Goal: Task Accomplishment & Management: Complete application form

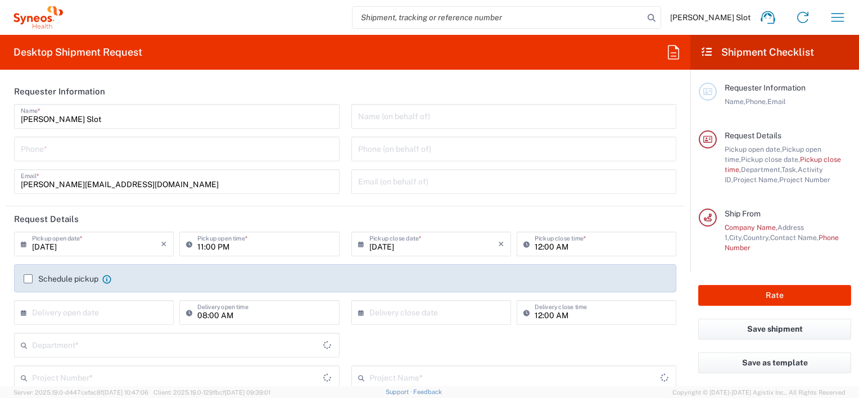
type input "Department"
type input "[GEOGRAPHIC_DATA]"
type input "Syneos Health Netherlands B.V."
click at [42, 148] on input "tel" at bounding box center [177, 148] width 312 height 20
type input "[PHONE_NUMBER]"
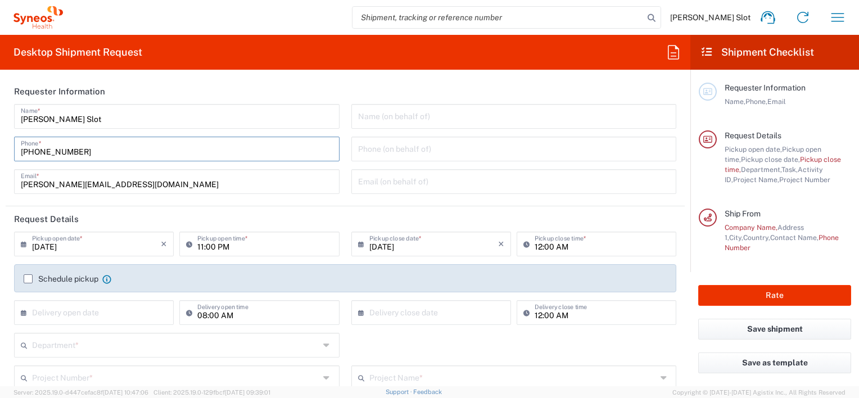
type input "[EMAIL_ADDRESS][DOMAIN_NAME]"
type input "Esatto-Clinical"
type input "[PHONE_NUMBER]"
type input "Syneos Health France SARL"
type input "[STREET_ADDRESS][PERSON_NAME]"
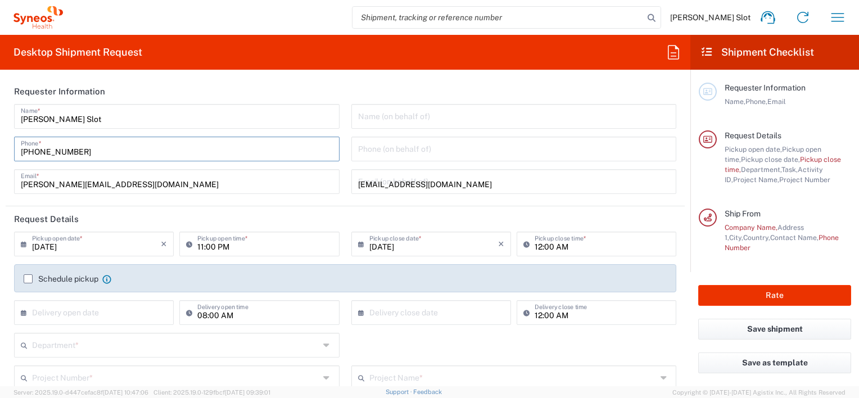
type input "[STREET_ADDRESS]"
type input "[GEOGRAPHIC_DATA]"
type input "75014"
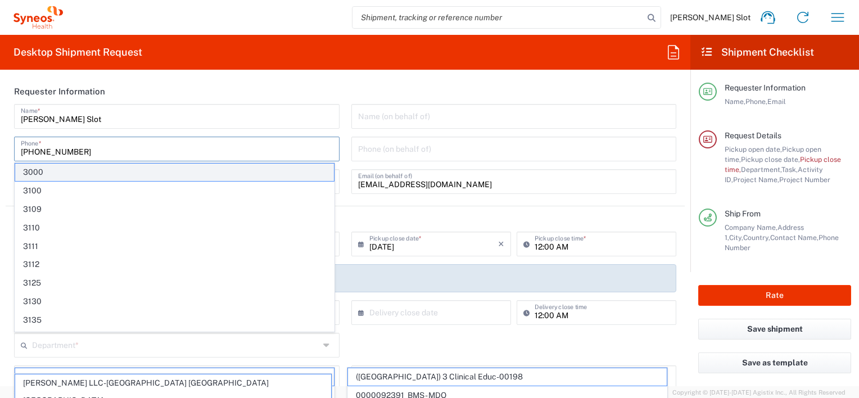
click at [151, 171] on span "3000" at bounding box center [174, 172] width 319 height 17
type input "3000"
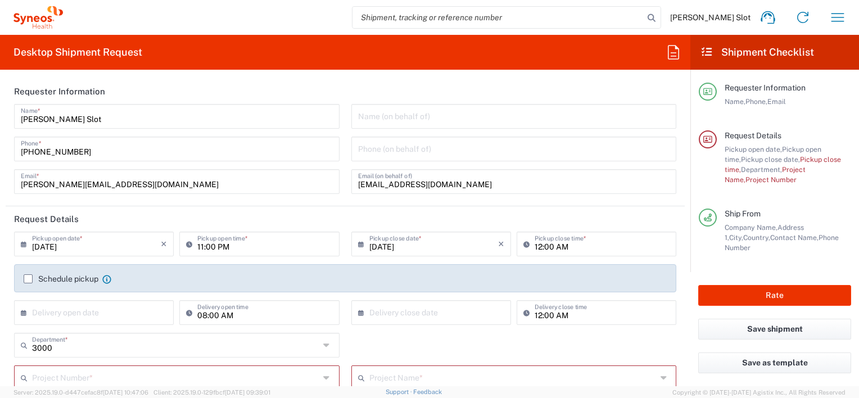
click at [387, 114] on input "text" at bounding box center [514, 116] width 312 height 20
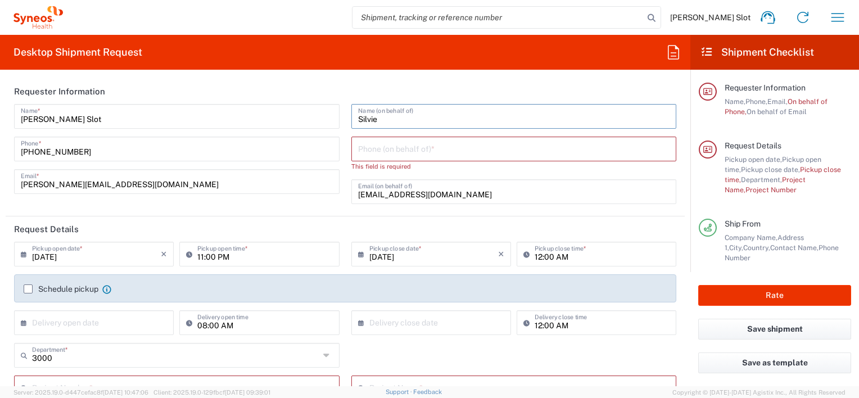
click at [387, 119] on input "Silvie" at bounding box center [514, 116] width 312 height 20
click at [404, 146] on input "tel" at bounding box center [514, 148] width 312 height 20
click at [426, 150] on input "tel" at bounding box center [514, 148] width 312 height 20
click at [389, 121] on input "Silvie" at bounding box center [514, 116] width 312 height 20
type input "[PERSON_NAME]"
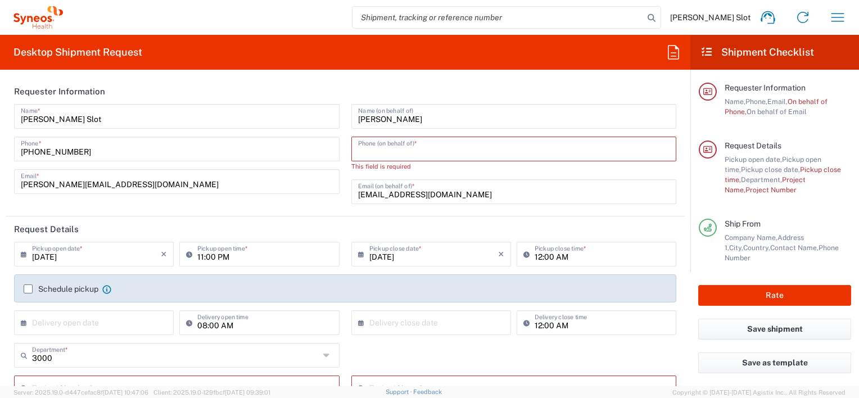
click at [384, 153] on input "tel" at bounding box center [514, 148] width 312 height 20
paste input "[PHONE_NUMBER]"
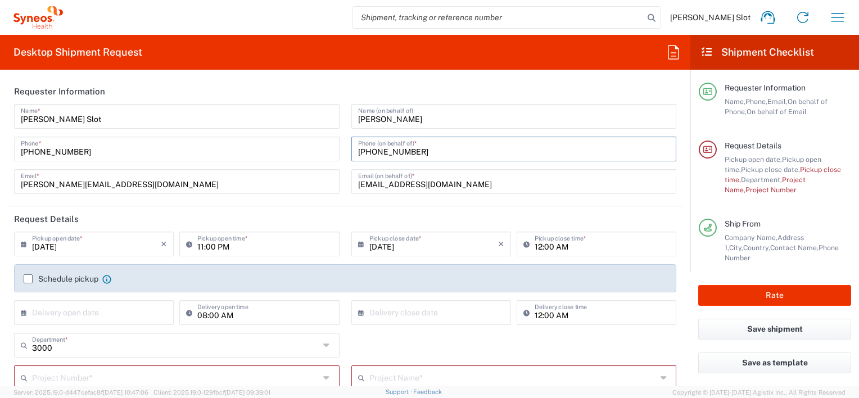
type input "[PHONE_NUMBER]"
click at [85, 243] on input "[DATE]" at bounding box center [96, 243] width 129 height 20
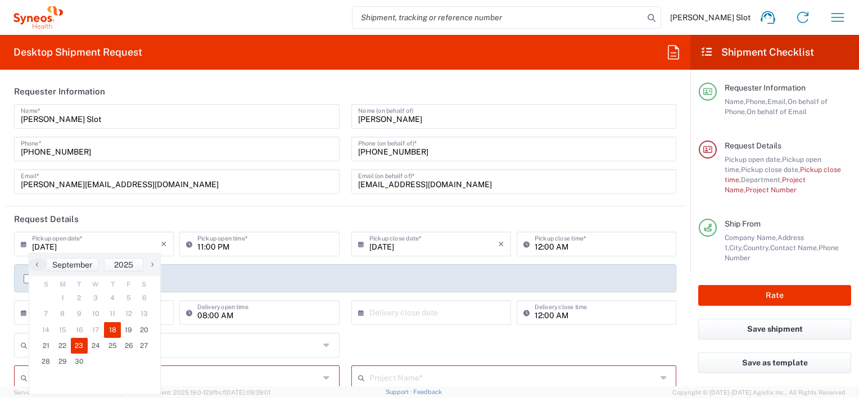
click at [74, 342] on span "23" at bounding box center [79, 346] width 17 height 16
type input "[DATE]"
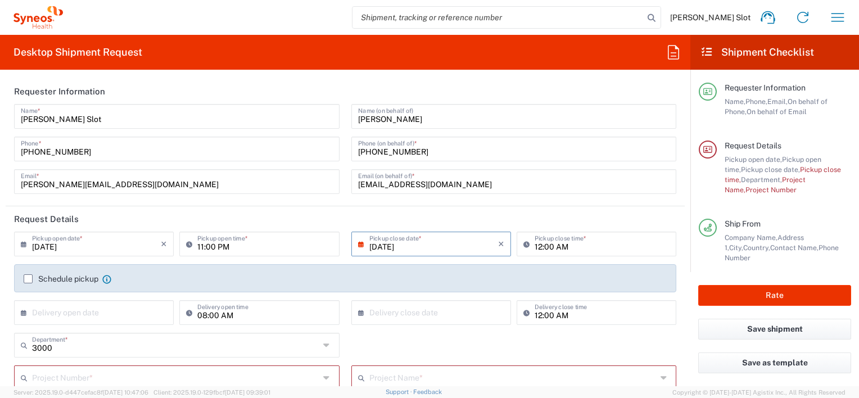
click at [445, 252] on input "[DATE]" at bounding box center [433, 243] width 129 height 20
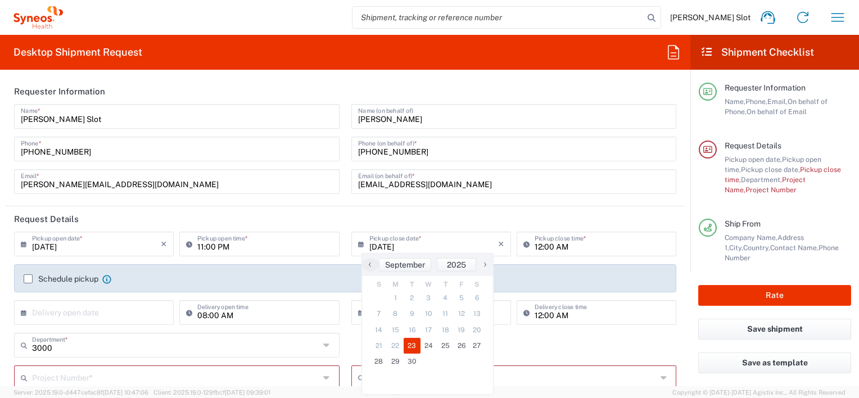
click at [414, 346] on span "23" at bounding box center [412, 346] width 17 height 16
click at [237, 246] on input "11:00 PM" at bounding box center [264, 243] width 135 height 20
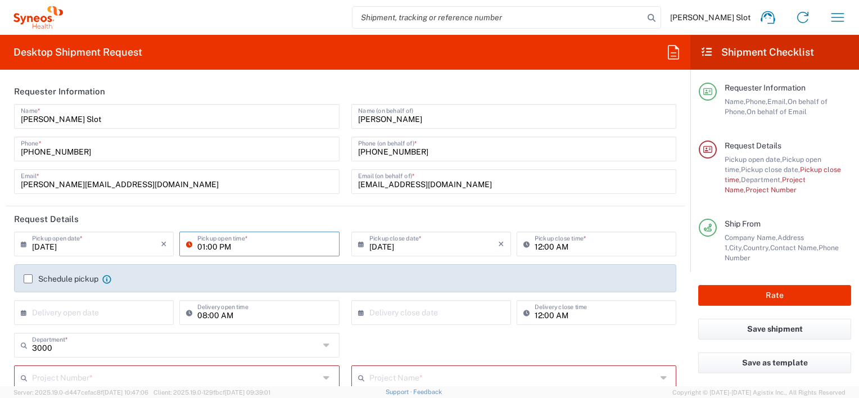
type input "01:00 PM"
click at [543, 249] on input "12:00 AM" at bounding box center [602, 243] width 135 height 20
click at [556, 245] on input "04:00 AM" at bounding box center [602, 243] width 135 height 20
type input "04:00 PM"
click at [576, 213] on header "Request Details" at bounding box center [345, 218] width 679 height 25
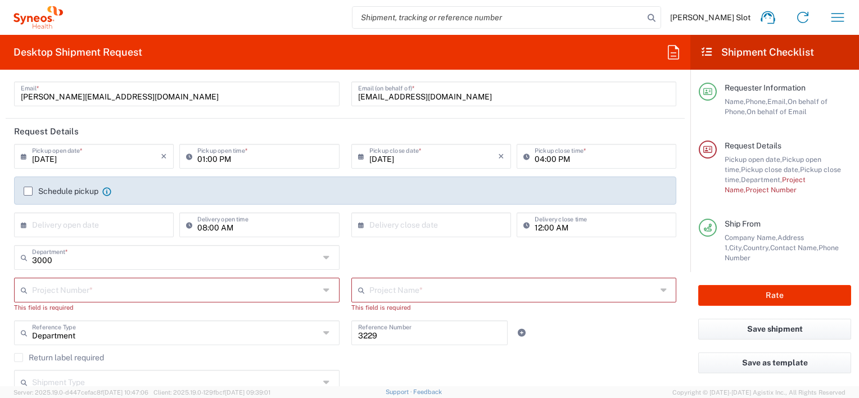
scroll to position [112, 0]
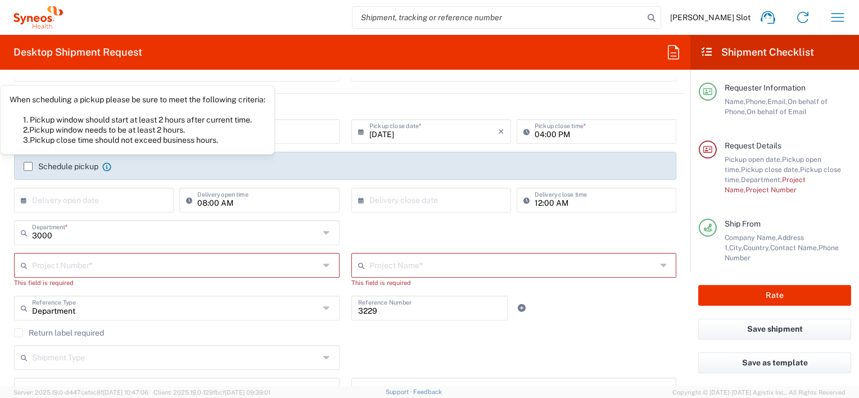
click at [106, 166] on icon at bounding box center [106, 167] width 9 height 9
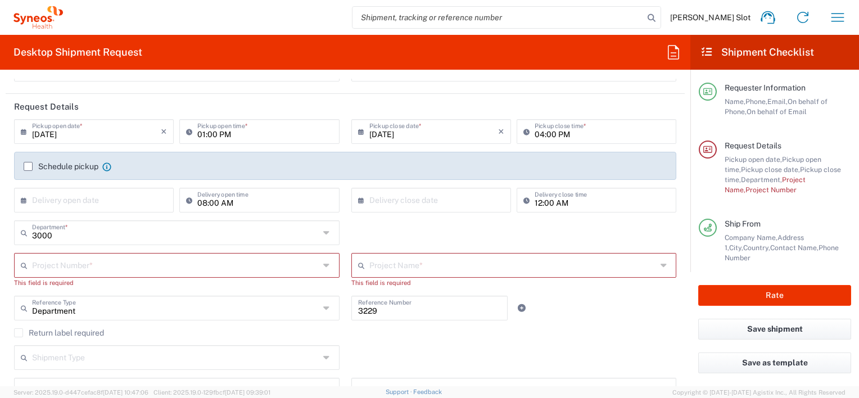
click at [31, 166] on label "Schedule pickup" at bounding box center [61, 166] width 75 height 9
click at [28, 166] on input "Schedule pickup" at bounding box center [28, 166] width 0 height 0
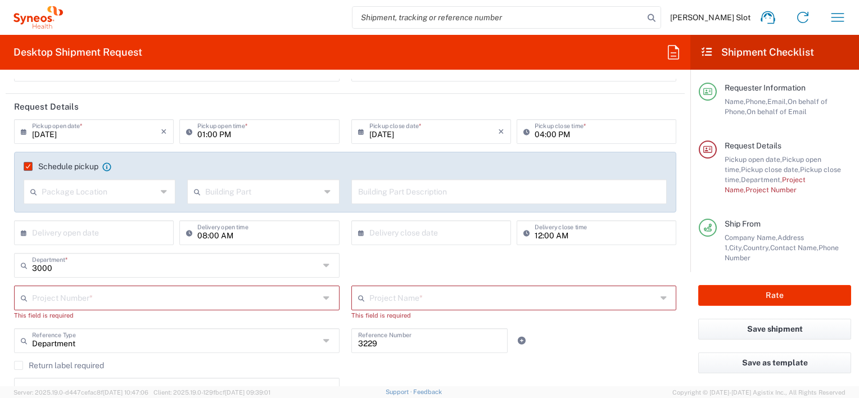
click at [110, 198] on input "text" at bounding box center [99, 191] width 115 height 20
click at [70, 238] on span "None" at bounding box center [99, 233] width 148 height 17
type input "None"
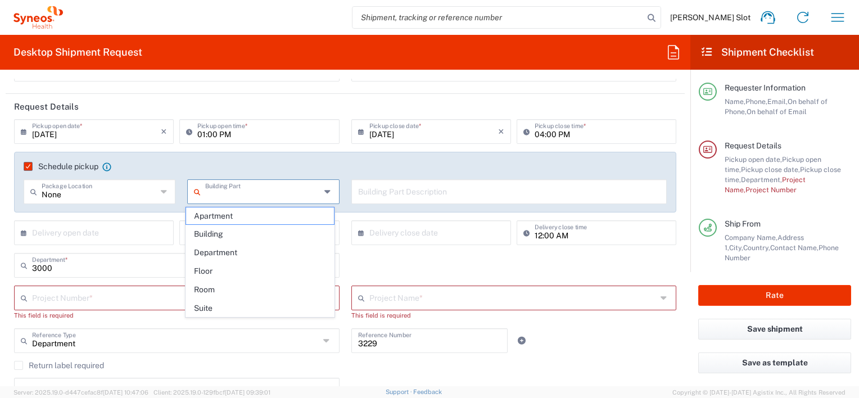
click at [241, 193] on input "text" at bounding box center [262, 191] width 115 height 20
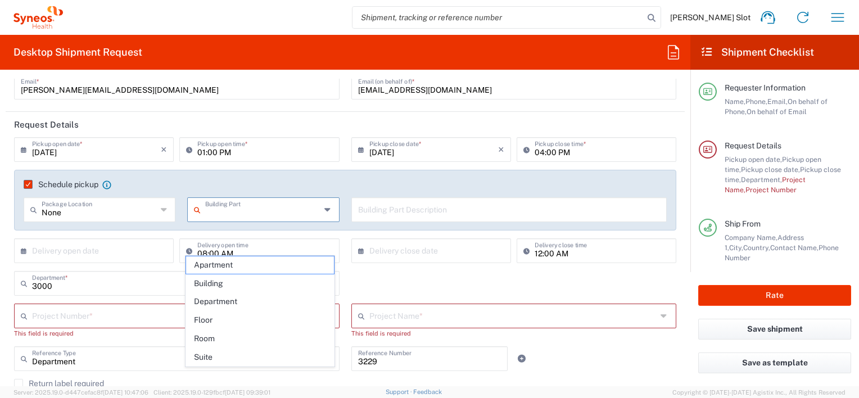
scroll to position [56, 0]
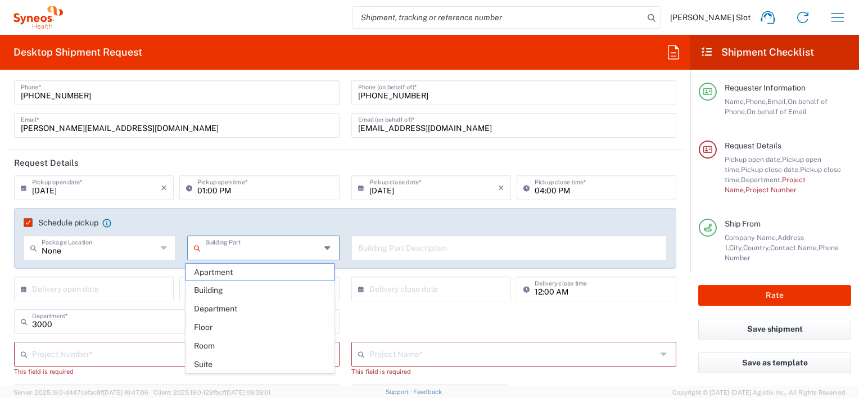
click at [219, 288] on span "Building" at bounding box center [260, 290] width 148 height 17
type input "Building"
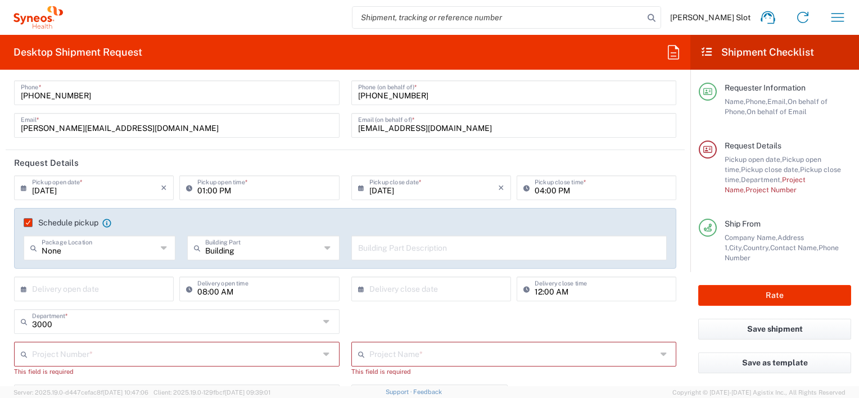
click at [380, 250] on input "text" at bounding box center [509, 247] width 303 height 20
paste input "Esatto-CLinical"
click at [387, 248] on input "Esatto-CLinical," at bounding box center [509, 247] width 303 height 20
click at [436, 249] on input "Esatto-Clinical," at bounding box center [509, 247] width 303 height 20
paste input "Vossenhol 29, 6681 [PERSON_NAME]"
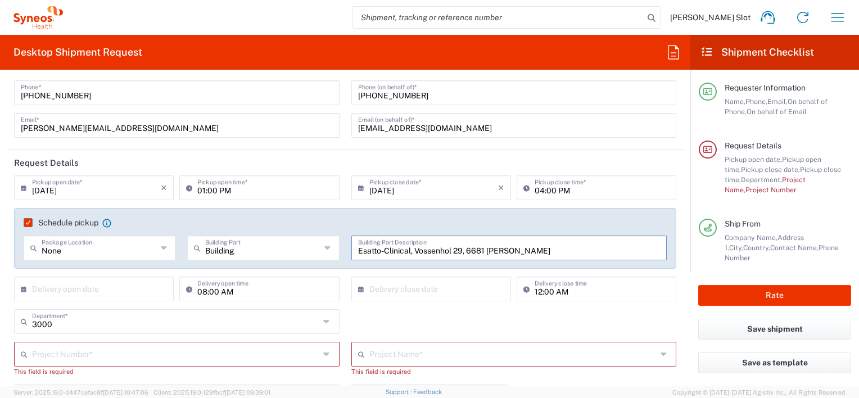
scroll to position [112, 0]
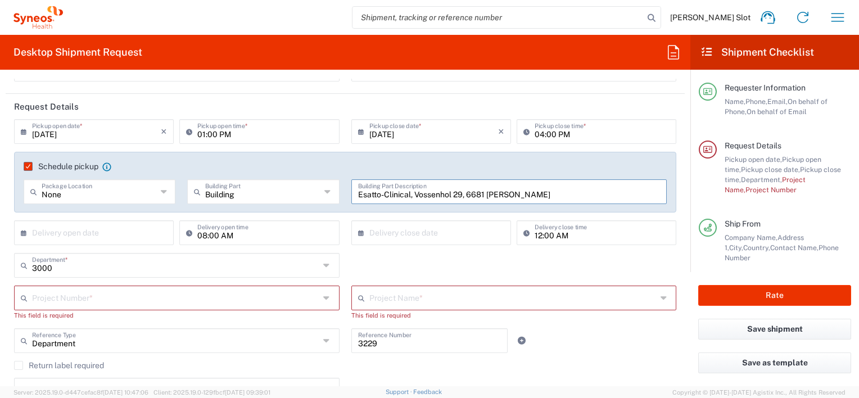
type input "Esatto-Clinical, Vossenhol 29, 6681 [PERSON_NAME]"
click at [85, 299] on input "text" at bounding box center [175, 297] width 287 height 20
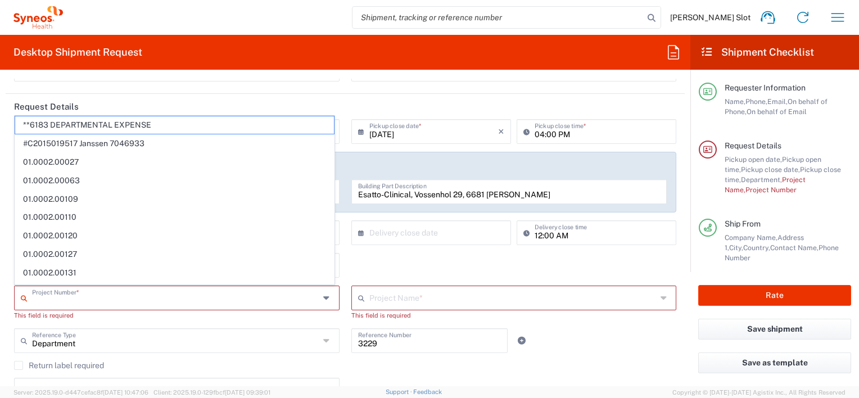
click at [85, 299] on input "text" at bounding box center [175, 297] width 287 height 20
click at [379, 276] on div "3000 Department * 3000 3100 3109 3110 3111 3112 3125 3130 3135 3136 3150 3155 3…" at bounding box center [345, 269] width 674 height 33
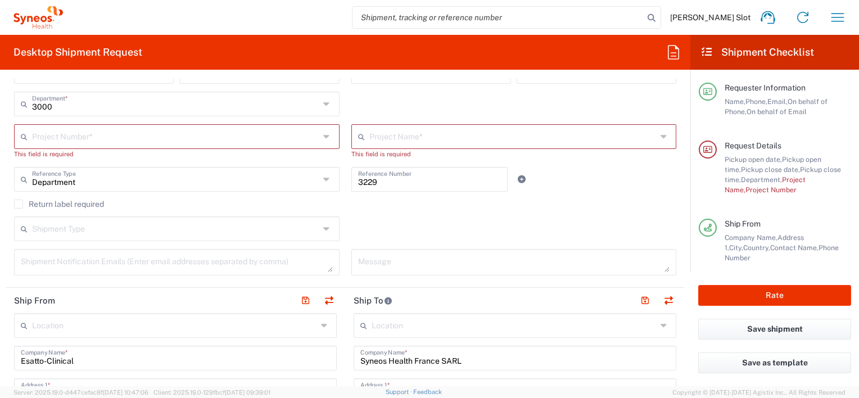
scroll to position [281, 0]
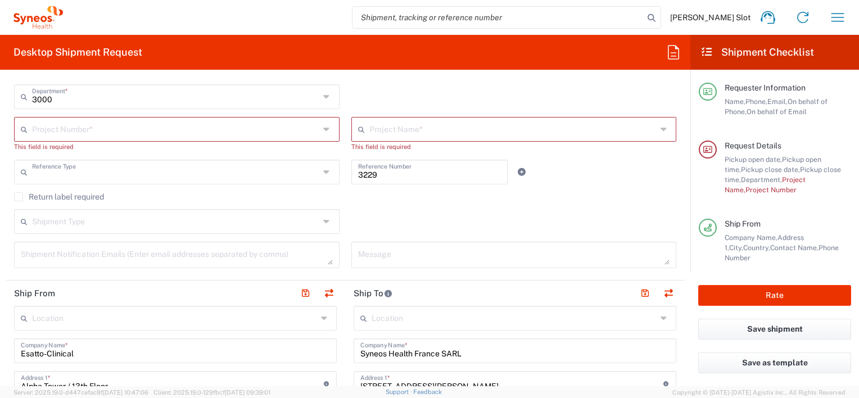
click at [258, 174] on input "text" at bounding box center [175, 171] width 287 height 20
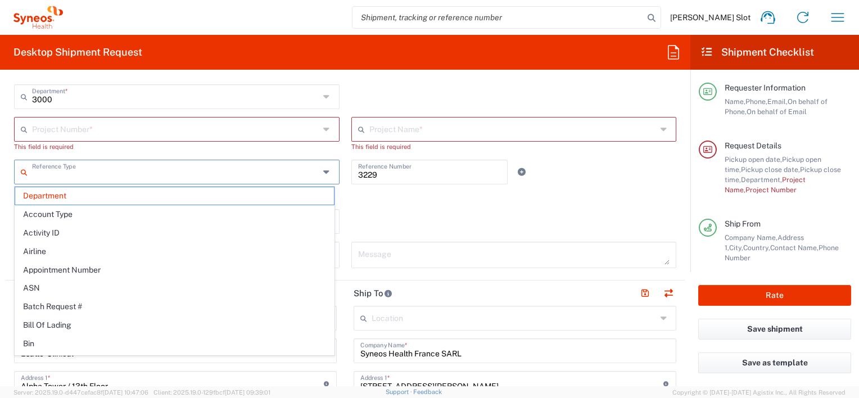
click at [158, 132] on input "text" at bounding box center [175, 129] width 287 height 20
type input "Department"
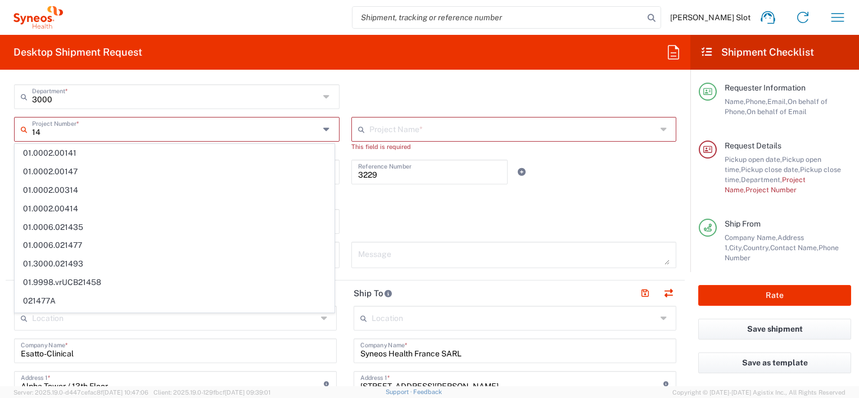
drag, startPoint x: 70, startPoint y: 137, endPoint x: 27, endPoint y: 135, distance: 42.8
click at [25, 134] on div "14 Project Number *" at bounding box center [177, 129] width 326 height 25
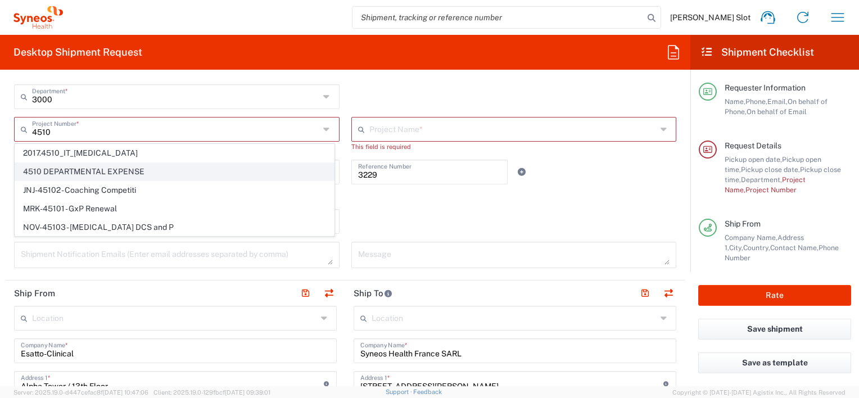
click at [68, 169] on span "4510 DEPARTMENTAL EXPENSE" at bounding box center [174, 171] width 319 height 17
type input "4510 DEPARTMENTAL EXPENSE"
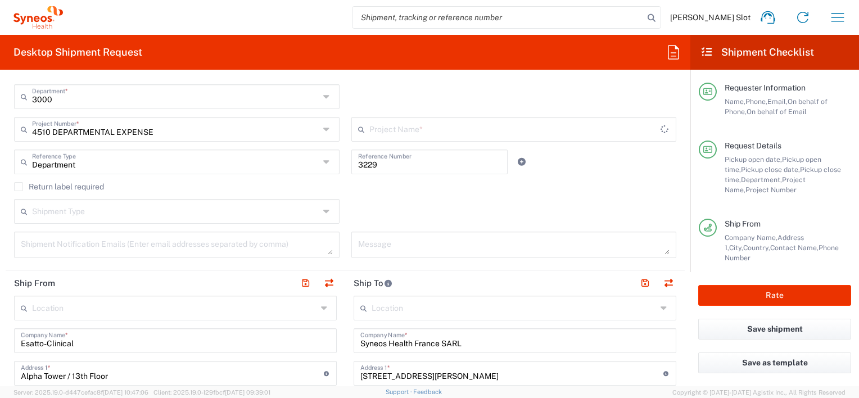
type input "4510 DEPARTMENTAL EXPENSE"
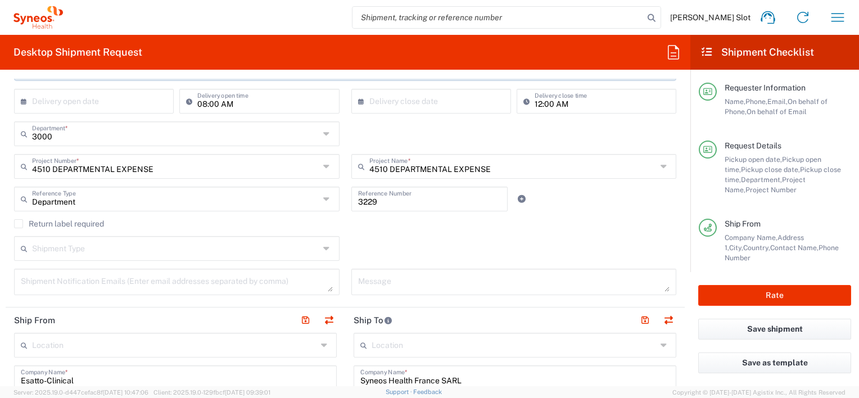
scroll to position [225, 0]
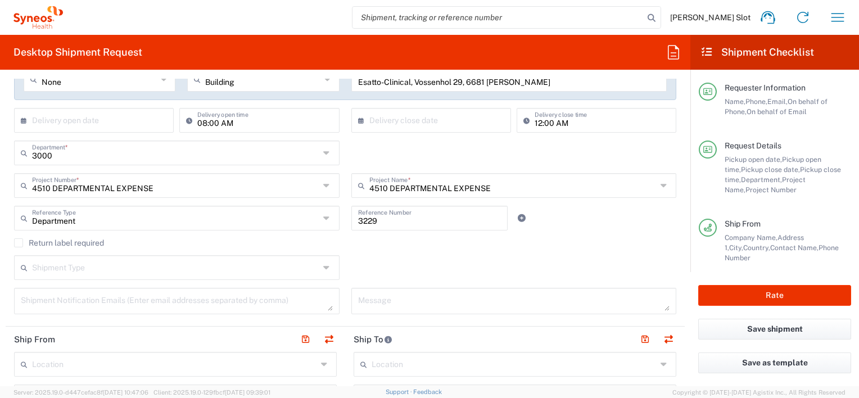
click at [256, 155] on input "3000" at bounding box center [175, 152] width 287 height 20
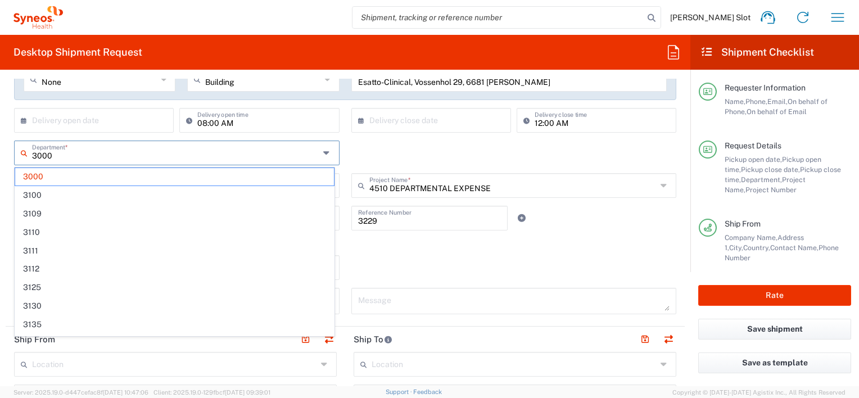
drag, startPoint x: 81, startPoint y: 155, endPoint x: 45, endPoint y: 148, distance: 36.5
click at [23, 147] on div "3000 Department *" at bounding box center [177, 153] width 326 height 25
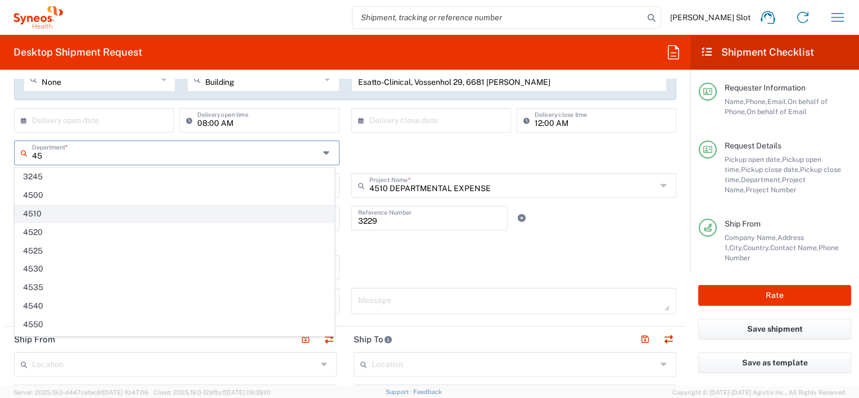
click at [54, 209] on span "4510" at bounding box center [174, 213] width 319 height 17
type input "4510"
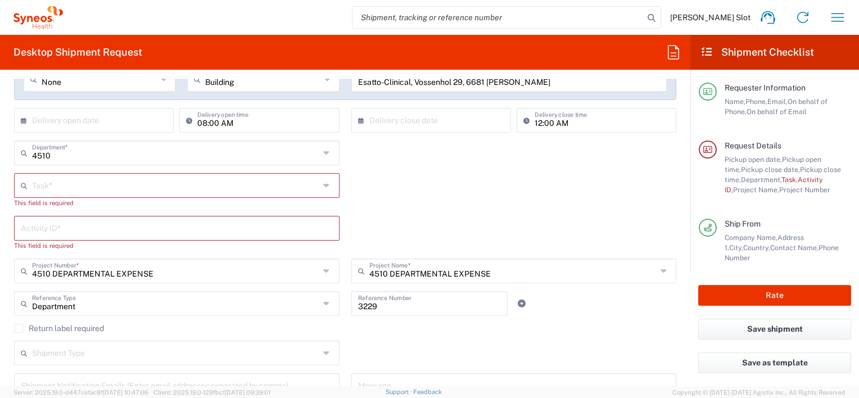
click at [143, 184] on input "text" at bounding box center [175, 185] width 287 height 20
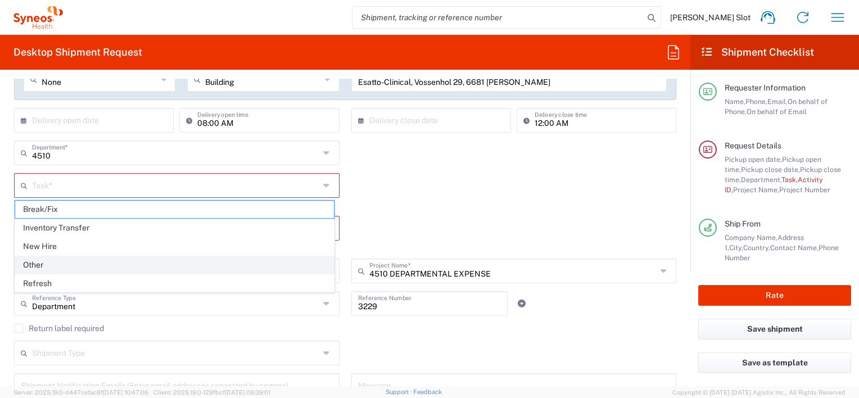
click at [44, 264] on span "Other" at bounding box center [174, 264] width 319 height 17
type input "Other"
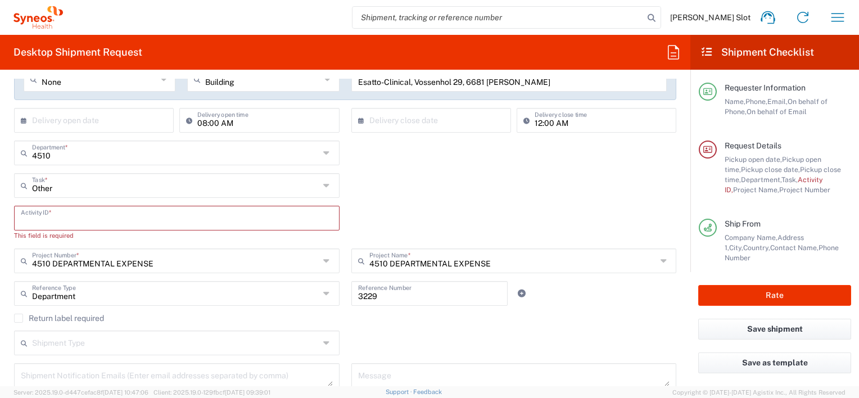
click at [79, 219] on input "text" at bounding box center [177, 217] width 312 height 20
click at [82, 211] on input "text" at bounding box center [177, 217] width 312 height 20
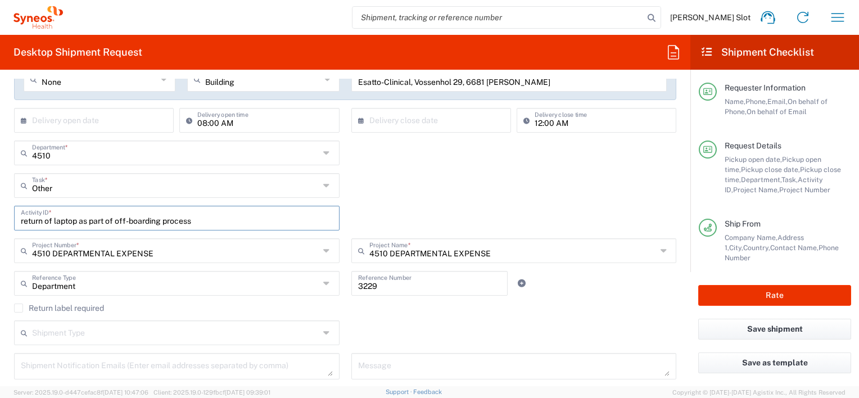
scroll to position [281, 0]
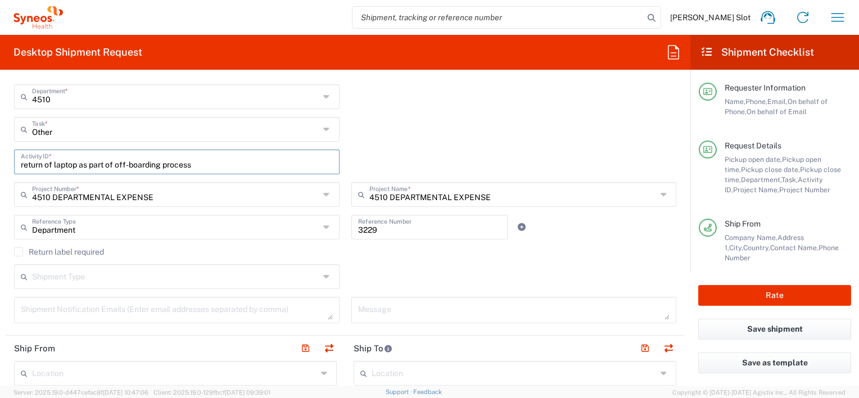
type input "return of laptop as part of off-boarding process"
click at [382, 259] on div "Return label required" at bounding box center [345, 255] width 662 height 17
click at [323, 231] on icon at bounding box center [327, 227] width 9 height 18
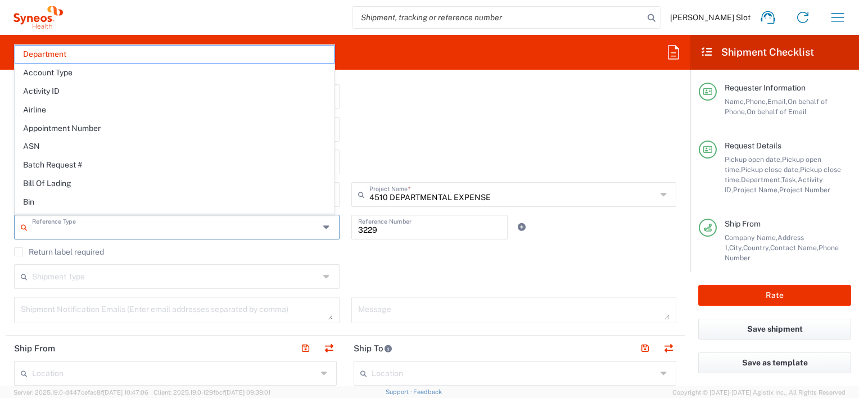
click at [408, 276] on div "Shipment Type Batch Regular" at bounding box center [345, 280] width 674 height 33
type input "Department"
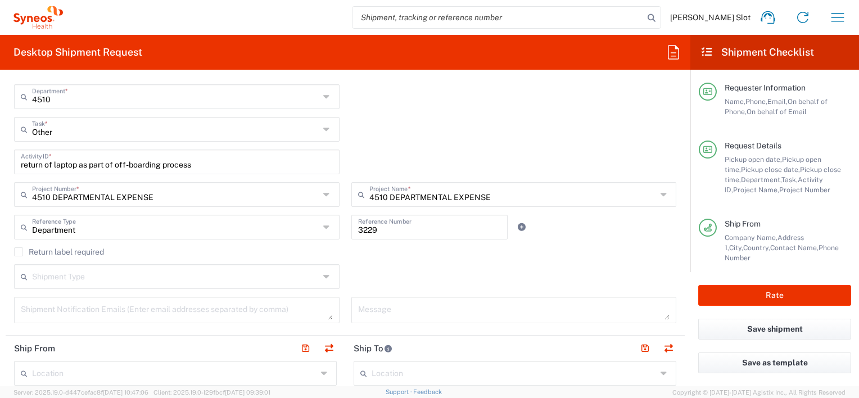
click at [20, 249] on label "Return label required" at bounding box center [59, 251] width 90 height 9
click at [19, 252] on input "Return label required" at bounding box center [19, 252] width 0 height 0
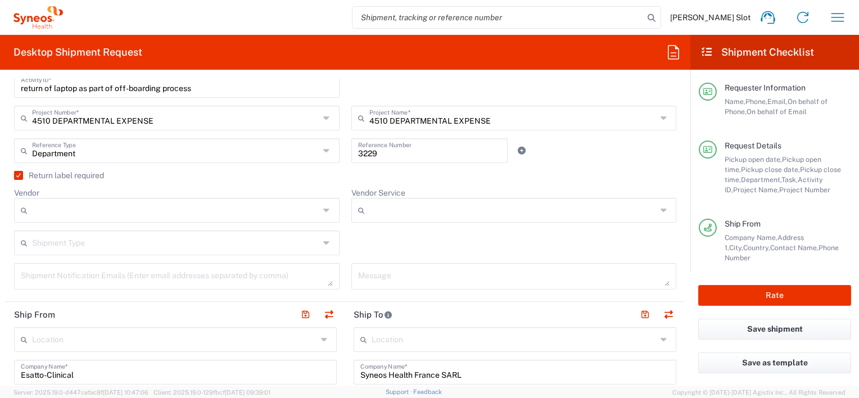
scroll to position [394, 0]
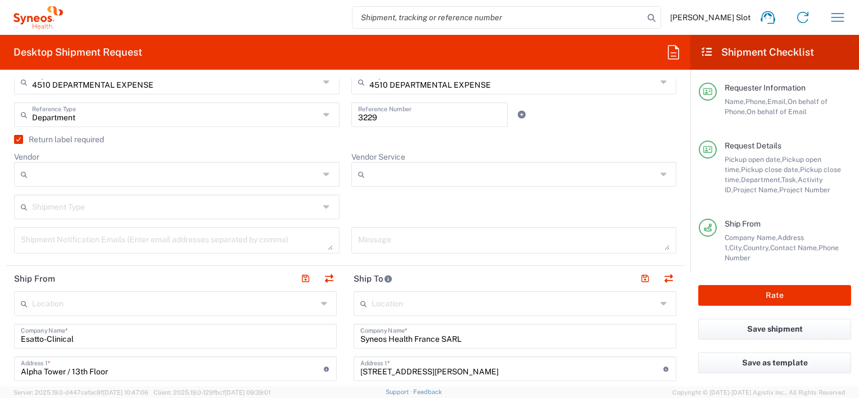
click at [19, 139] on label "Return label required" at bounding box center [59, 139] width 90 height 9
click at [15, 139] on input "Return label required" at bounding box center [15, 139] width 0 height 0
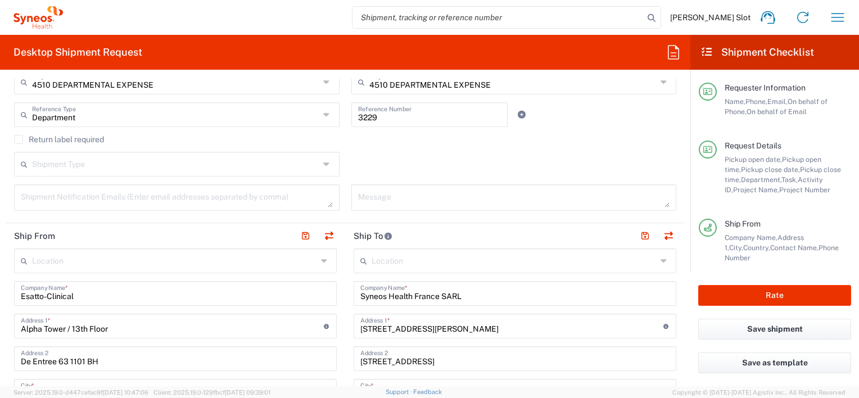
click at [62, 260] on input "text" at bounding box center [174, 260] width 285 height 20
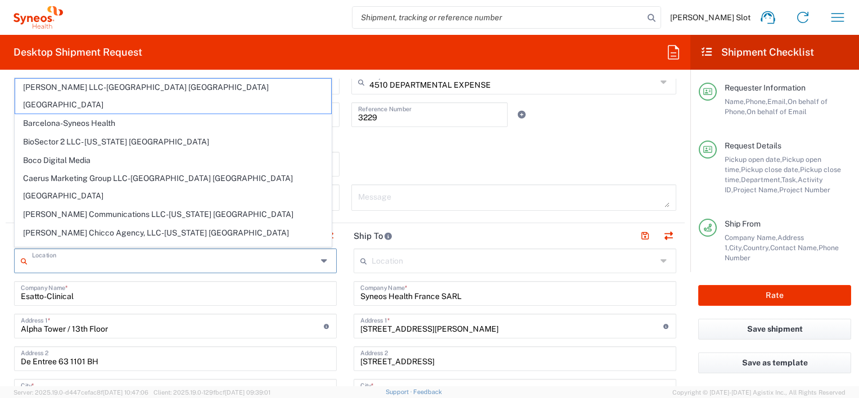
click at [78, 293] on input "Esatto-Clinical" at bounding box center [175, 293] width 309 height 20
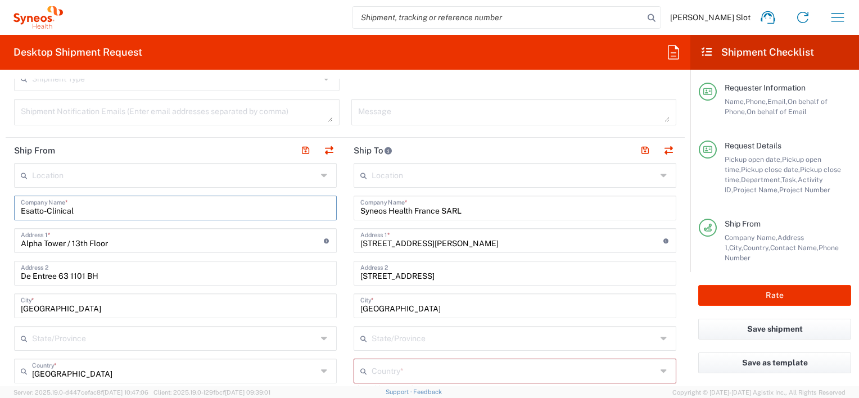
scroll to position [506, 0]
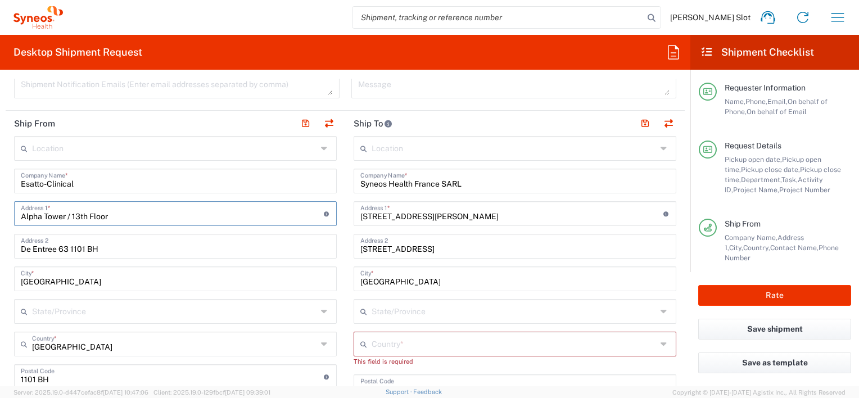
drag, startPoint x: 132, startPoint y: 213, endPoint x: 25, endPoint y: 207, distance: 106.5
click at [25, 207] on input "Alpha Tower / 13th Floor" at bounding box center [172, 213] width 303 height 20
type input "A"
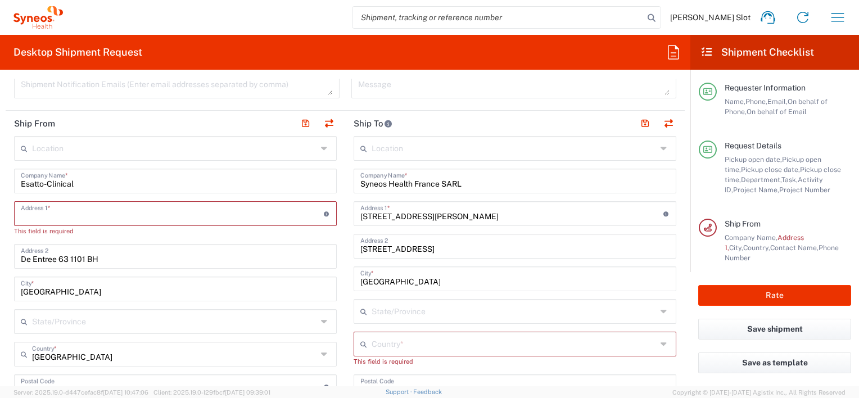
paste input "Vossenhol 29, 6681 [PERSON_NAME]"
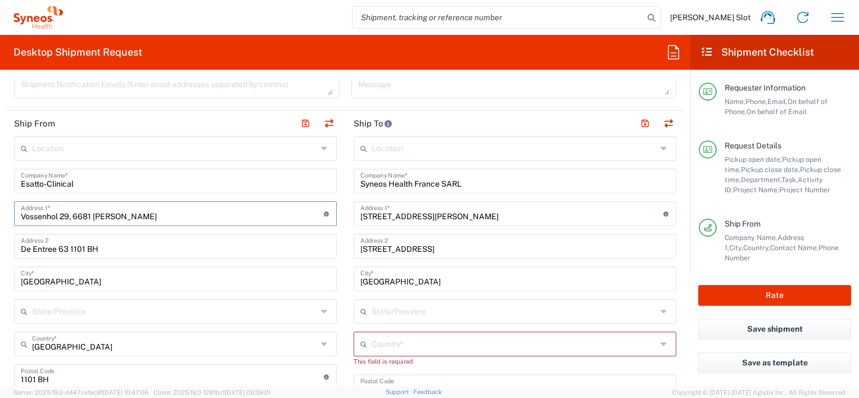
type input "Vossenhol 29, 6681 [PERSON_NAME]"
drag, startPoint x: 113, startPoint y: 249, endPoint x: -27, endPoint y: 243, distance: 140.1
click at [0, 243] on html "[PERSON_NAME] Slot Home Shipment estimator Shipment tracking Desktop shipment r…" at bounding box center [429, 199] width 859 height 398
drag, startPoint x: 72, startPoint y: 277, endPoint x: -19, endPoint y: 270, distance: 90.8
click at [0, 270] on html "[PERSON_NAME] Slot Home Shipment estimator Shipment tracking Desktop shipment r…" at bounding box center [429, 199] width 859 height 398
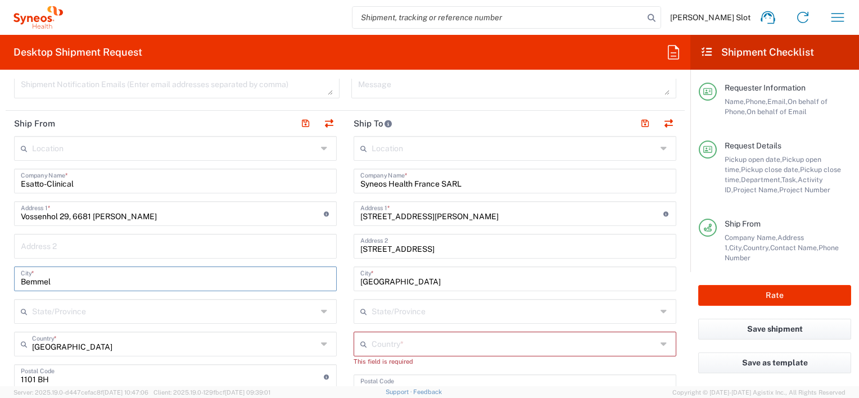
type input "Bemmel"
drag, startPoint x: 57, startPoint y: 379, endPoint x: 7, endPoint y: 372, distance: 51.1
click at [7, 372] on main "Location [PERSON_NAME] LLC-[GEOGRAPHIC_DATA] [GEOGRAPHIC_DATA] [GEOGRAPHIC_DATA…" at bounding box center [176, 405] width 340 height 538
type input "6681 DJ"
type input "[GEOGRAPHIC_DATA]"
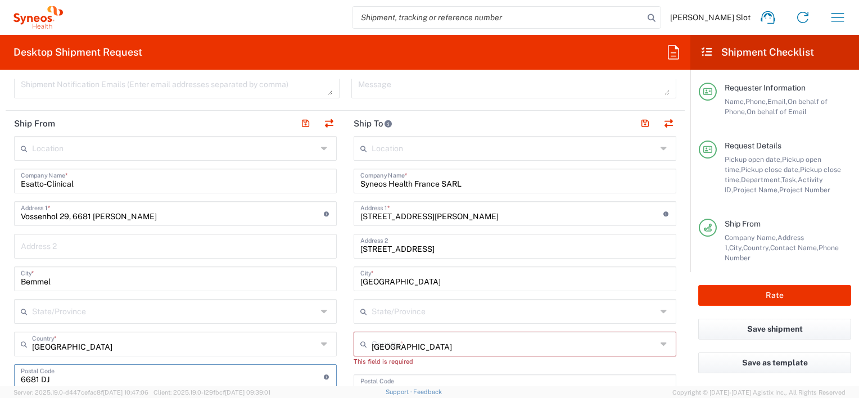
type input "0633862120"
type input "[EMAIL_ADDRESS][DOMAIN_NAME]"
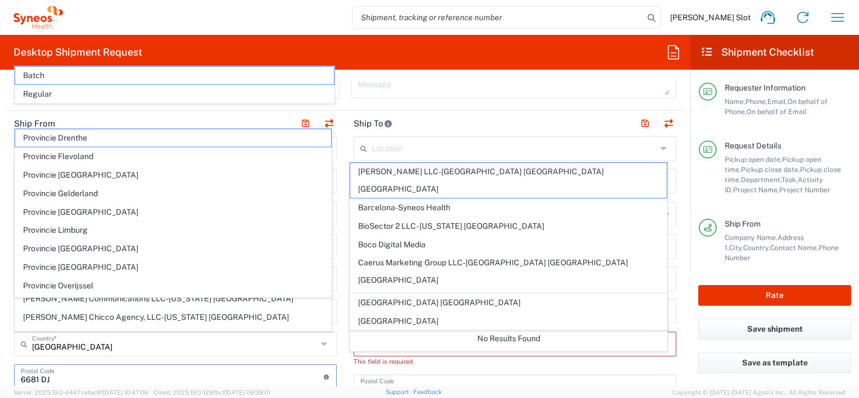
click at [345, 358] on main "Location [PERSON_NAME] LLC-[GEOGRAPHIC_DATA] [GEOGRAPHIC_DATA] [GEOGRAPHIC_DATA…" at bounding box center [515, 382] width 340 height 493
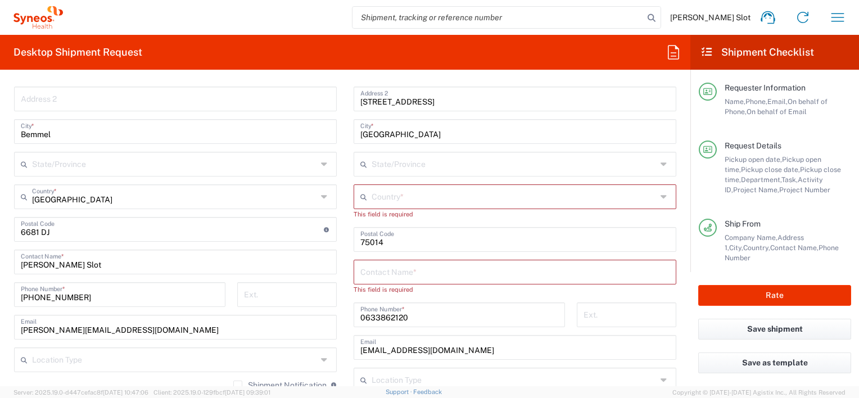
scroll to position [675, 0]
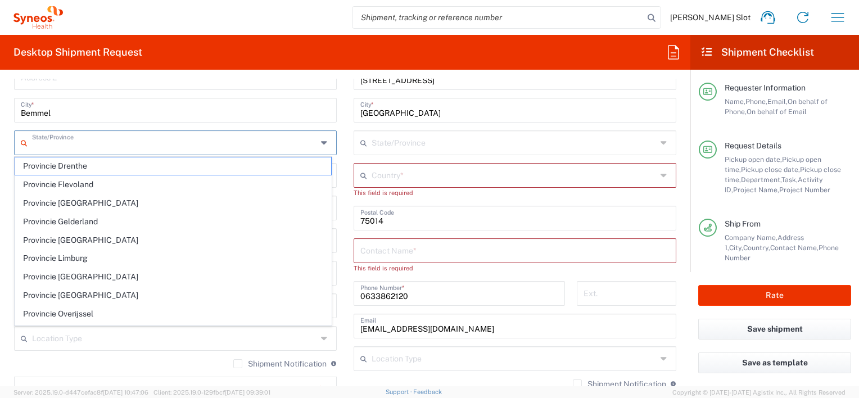
click at [105, 143] on input "text" at bounding box center [174, 142] width 285 height 20
click at [85, 216] on span "Provincie Gelderland" at bounding box center [173, 221] width 316 height 17
type input "Provincie Gelderland"
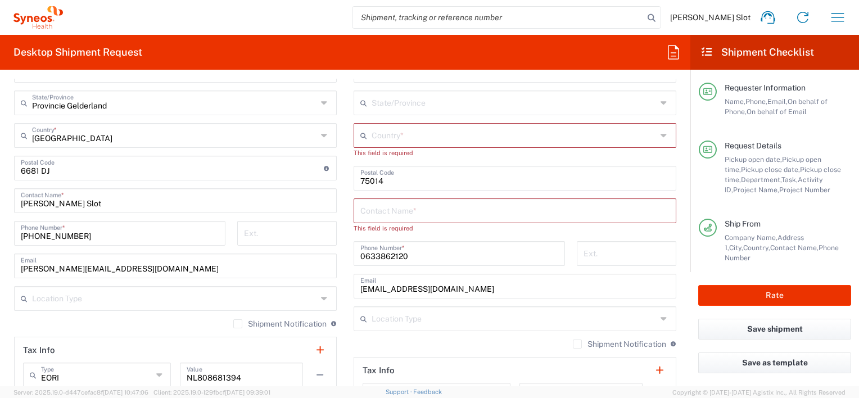
scroll to position [731, 0]
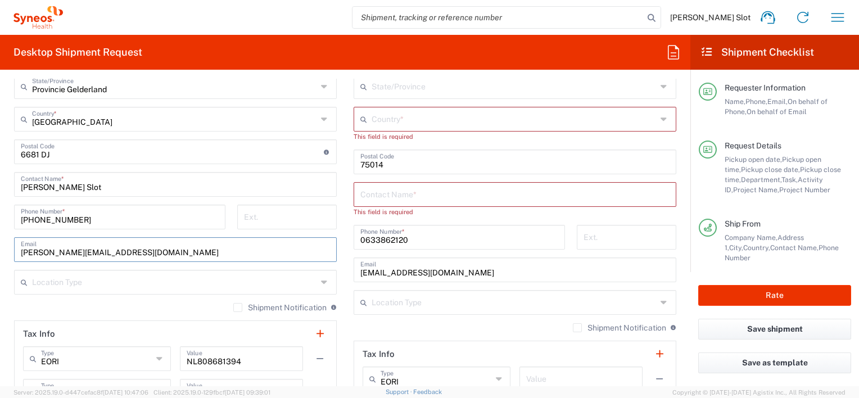
click at [173, 254] on input "[PERSON_NAME][EMAIL_ADDRESS][DOMAIN_NAME]" at bounding box center [175, 249] width 309 height 20
click at [255, 270] on div "Location Type" at bounding box center [175, 282] width 323 height 25
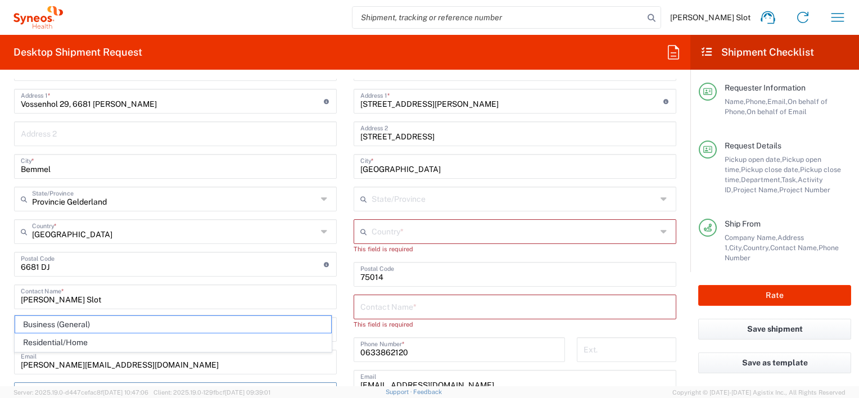
scroll to position [675, 0]
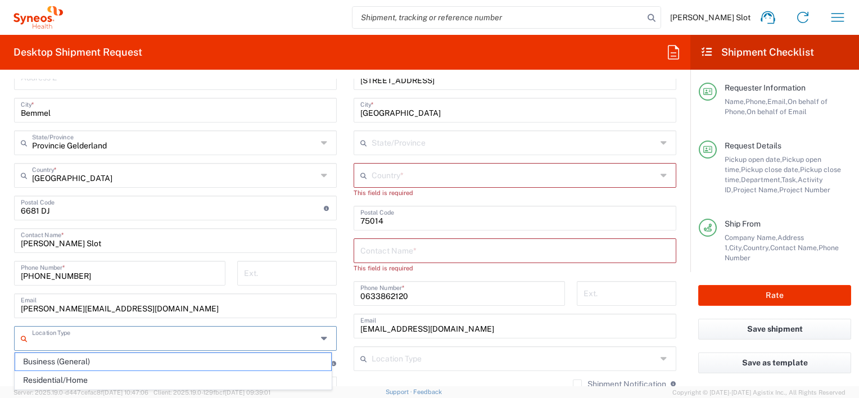
click at [87, 244] on input "[PERSON_NAME] Slot" at bounding box center [175, 240] width 309 height 20
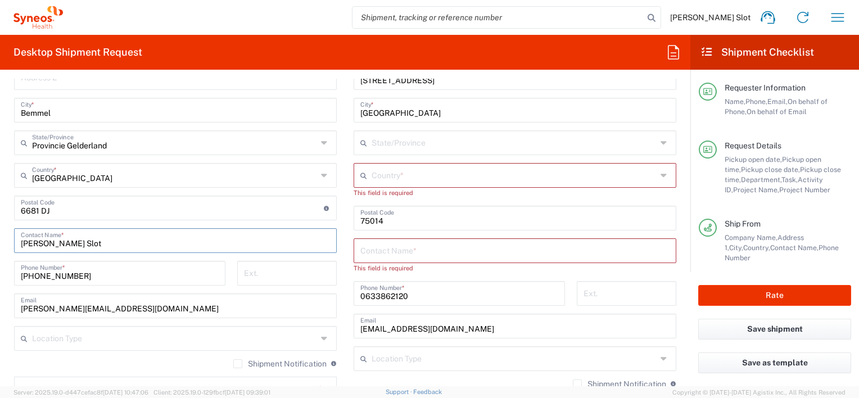
drag, startPoint x: 76, startPoint y: 240, endPoint x: 11, endPoint y: 239, distance: 64.7
click at [11, 239] on main "Location [PERSON_NAME] LLC-[GEOGRAPHIC_DATA] [GEOGRAPHIC_DATA] [GEOGRAPHIC_DATA…" at bounding box center [176, 236] width 340 height 538
type input "[PERSON_NAME]"
click at [126, 281] on input "[PHONE_NUMBER]" at bounding box center [120, 273] width 198 height 20
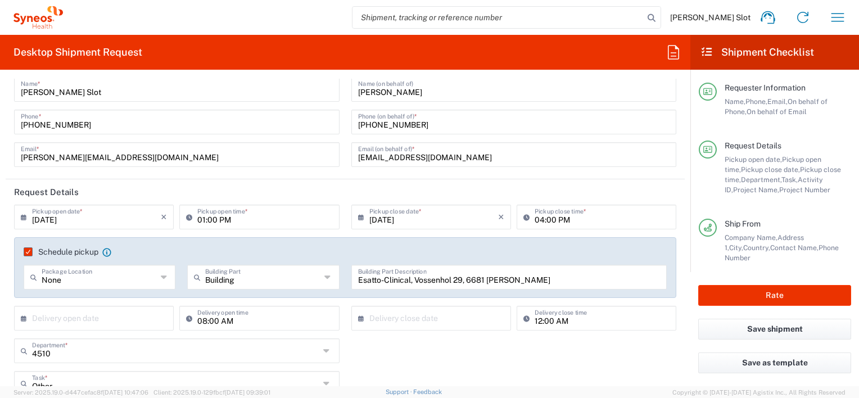
scroll to position [0, 0]
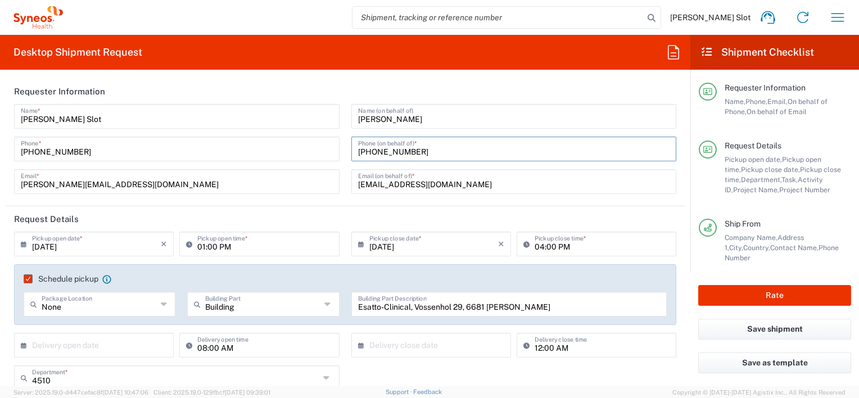
drag, startPoint x: 422, startPoint y: 152, endPoint x: 340, endPoint y: 150, distance: 82.1
click at [340, 150] on div "[PERSON_NAME] Slot Name * [PHONE_NUMBER] Phone * [PERSON_NAME][EMAIL_ADDRESS][D…" at bounding box center [345, 153] width 674 height 98
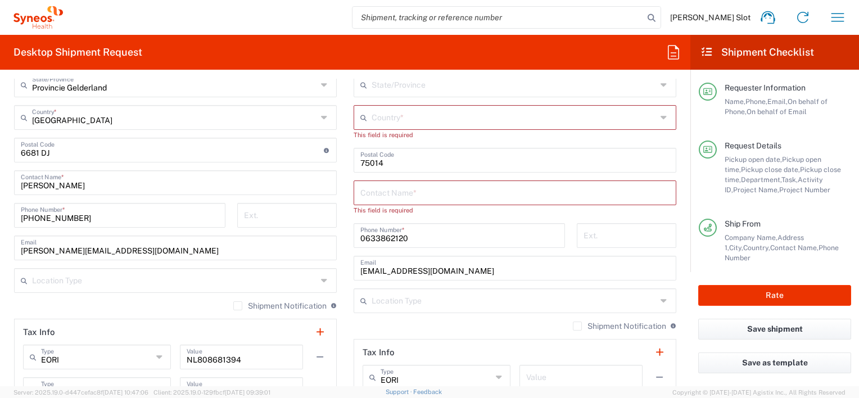
scroll to position [731, 0]
drag, startPoint x: 95, startPoint y: 216, endPoint x: 10, endPoint y: 216, distance: 84.9
click at [10, 216] on div "[PHONE_NUMBER] Phone Number *" at bounding box center [119, 221] width 223 height 33
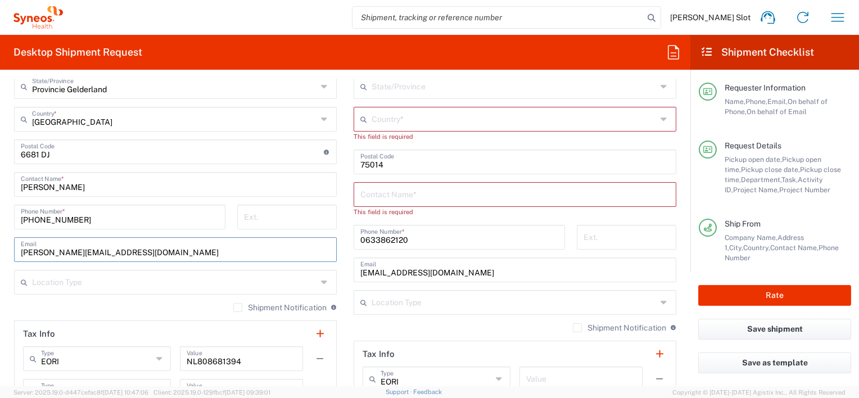
drag, startPoint x: 164, startPoint y: 254, endPoint x: -43, endPoint y: 241, distance: 207.9
click at [0, 241] on html "[PERSON_NAME] Slot Home Shipment estimator Shipment tracking Desktop shipment r…" at bounding box center [429, 199] width 859 height 398
paste input "[EMAIL_ADDRESS][DOMAIN_NAME]"
type input "[EMAIL_ADDRESS][DOMAIN_NAME]"
click at [12, 309] on main "Location [PERSON_NAME] LLC-[GEOGRAPHIC_DATA] [GEOGRAPHIC_DATA] [GEOGRAPHIC_DATA…" at bounding box center [176, 180] width 340 height 538
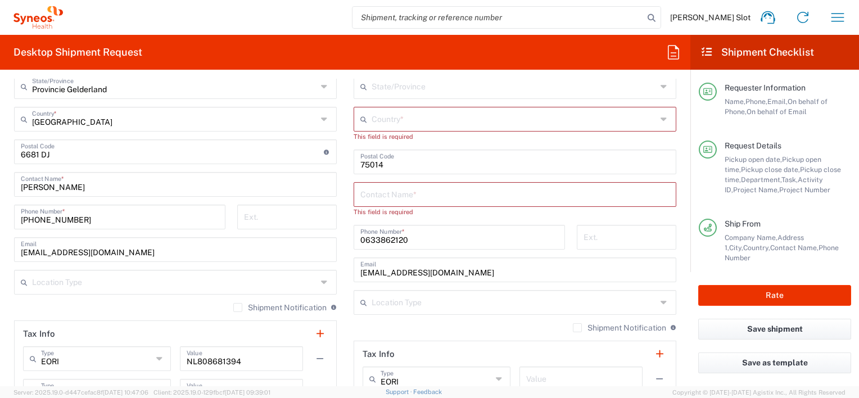
click at [59, 282] on input "text" at bounding box center [174, 282] width 285 height 20
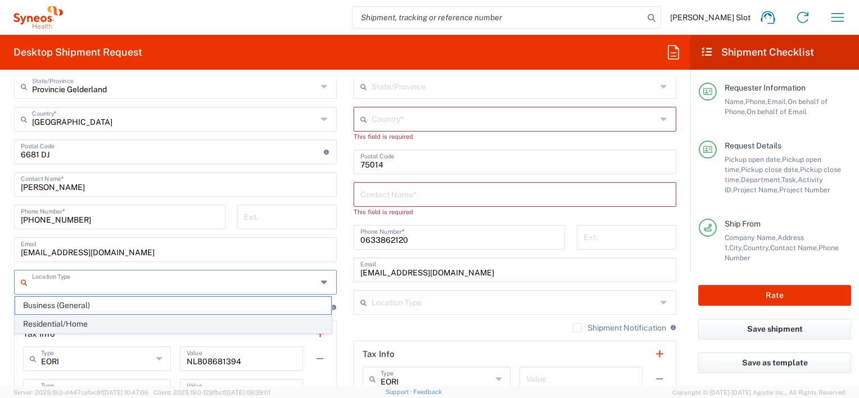
click at [92, 322] on span "Residential/Home" at bounding box center [173, 323] width 316 height 17
type input "Residential/Home"
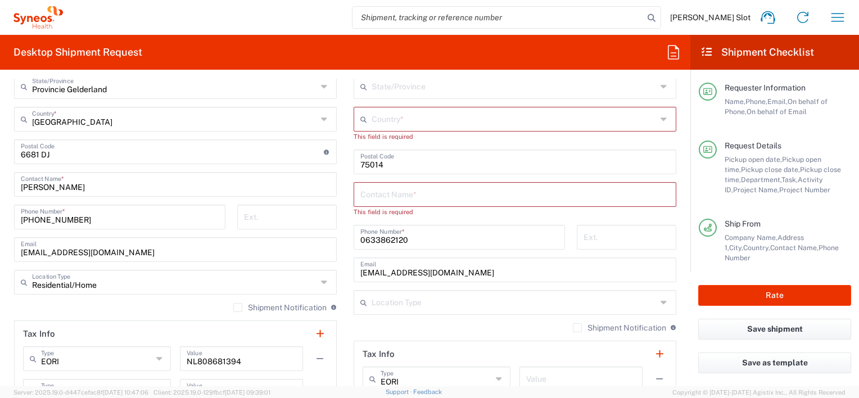
click at [233, 305] on label "Shipment Notification" at bounding box center [279, 307] width 93 height 9
click at [238, 308] on input "Shipment Notification" at bounding box center [238, 308] width 0 height 0
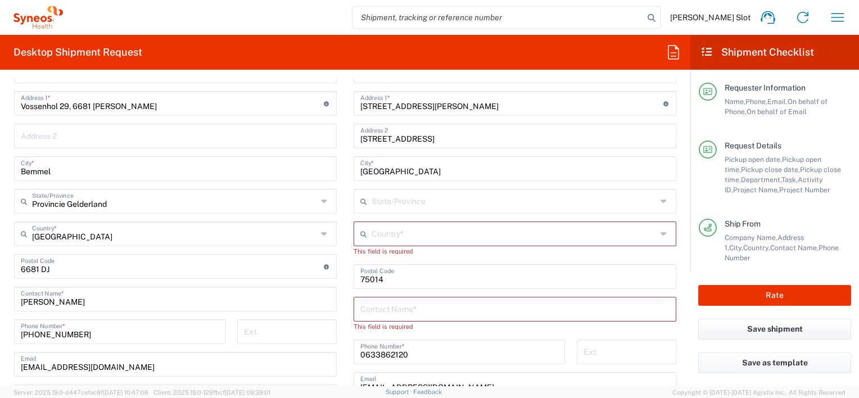
scroll to position [619, 0]
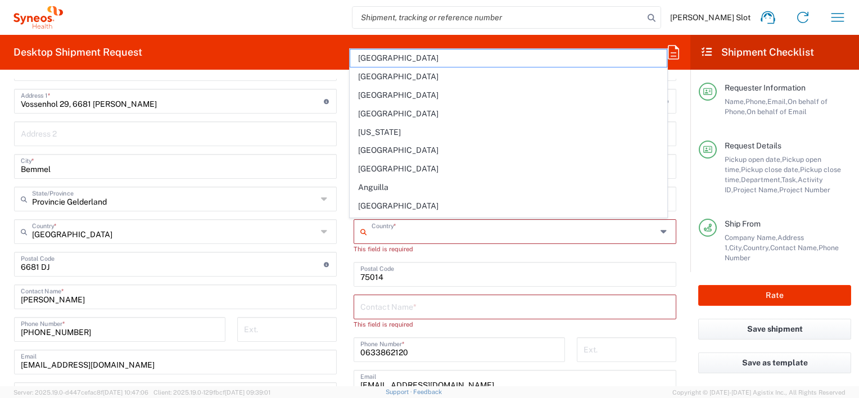
click at [398, 231] on input "text" at bounding box center [514, 231] width 285 height 20
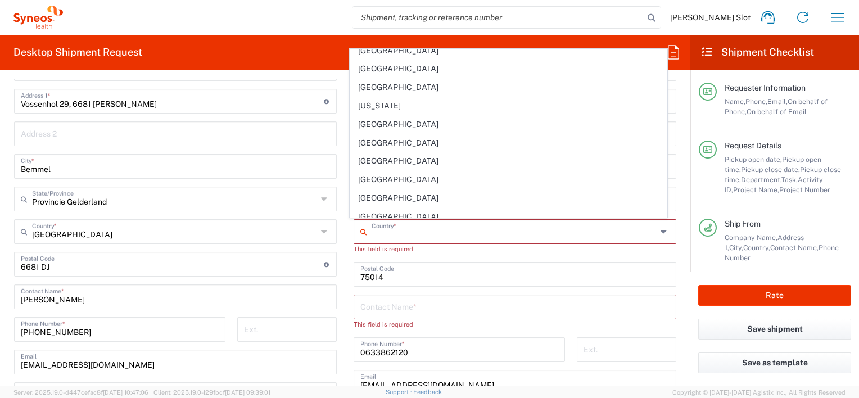
type input "[GEOGRAPHIC_DATA]"
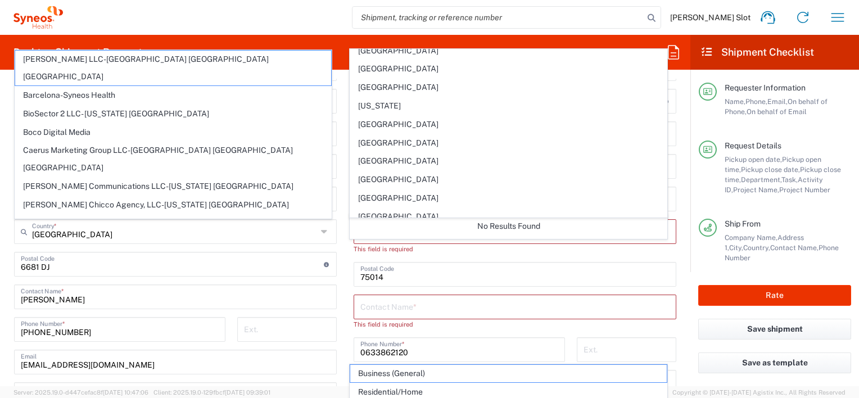
scroll to position [0, 0]
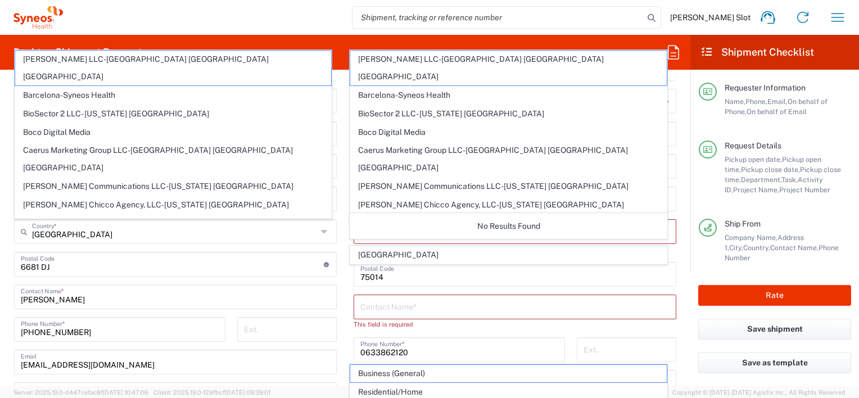
click at [385, 289] on div "Location [PERSON_NAME] LLC-[GEOGRAPHIC_DATA] [GEOGRAPHIC_DATA] [GEOGRAPHIC_DATA…" at bounding box center [515, 270] width 323 height 493
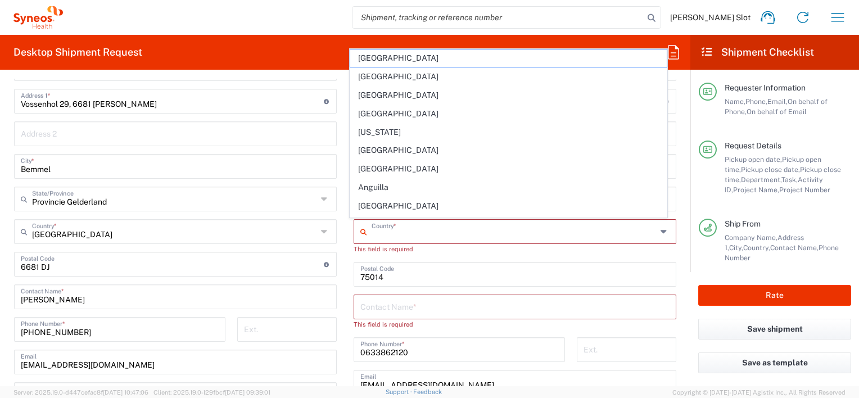
click at [381, 228] on input "text" at bounding box center [514, 231] width 285 height 20
type input "[GEOGRAPHIC_DATA]"
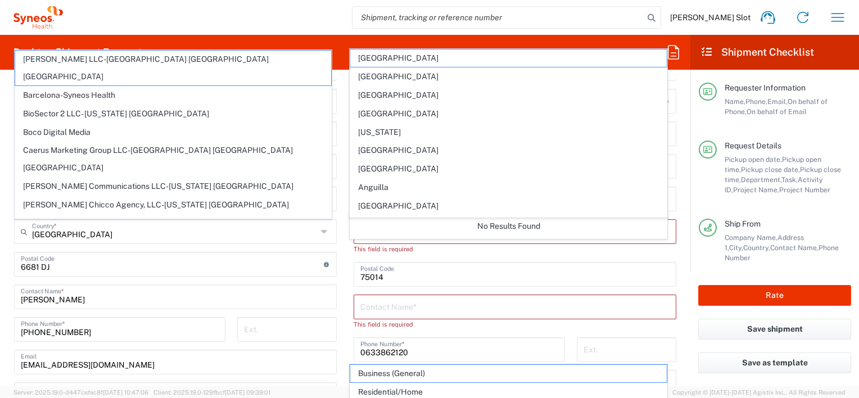
click at [411, 229] on div "No Results Found" at bounding box center [508, 226] width 317 height 26
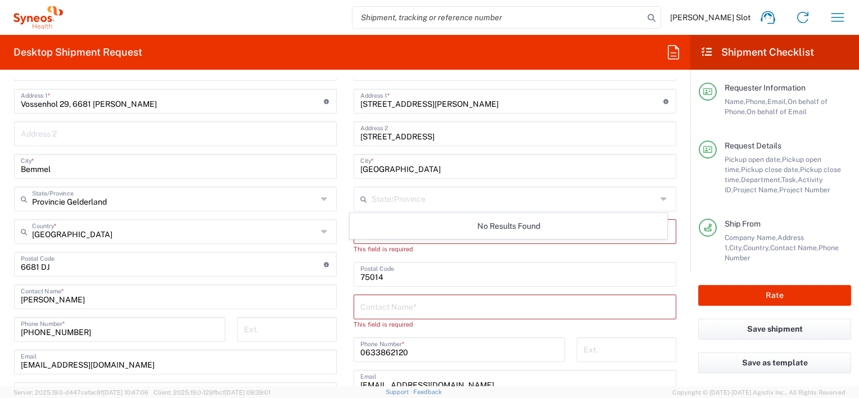
click at [407, 200] on input "text" at bounding box center [514, 198] width 285 height 20
click at [661, 198] on icon at bounding box center [665, 199] width 9 height 18
type input "p"
click at [661, 196] on icon at bounding box center [665, 199] width 9 height 18
click at [676, 175] on main "Location [PERSON_NAME] LLC-[GEOGRAPHIC_DATA] [GEOGRAPHIC_DATA] [GEOGRAPHIC_DATA…" at bounding box center [515, 270] width 340 height 493
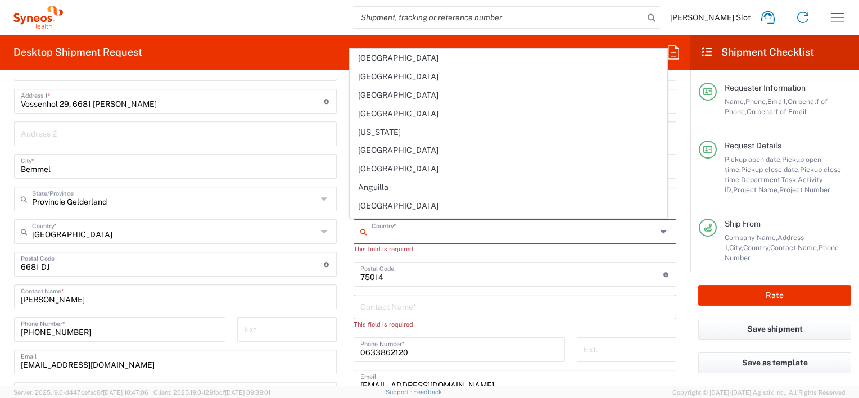
click at [619, 238] on input "text" at bounding box center [514, 231] width 285 height 20
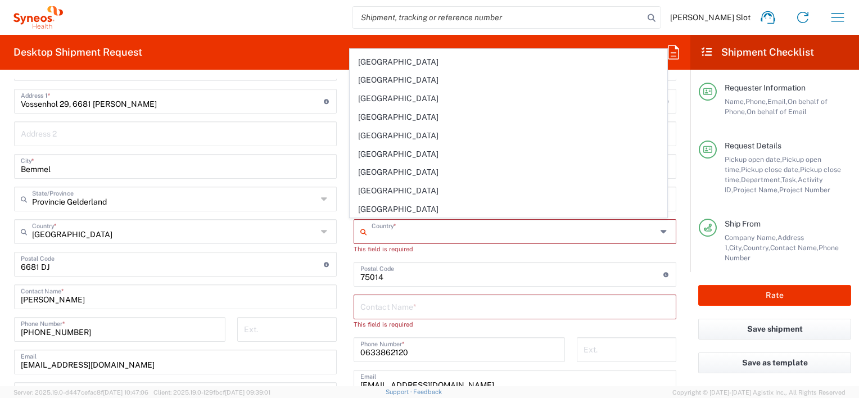
scroll to position [1350, 0]
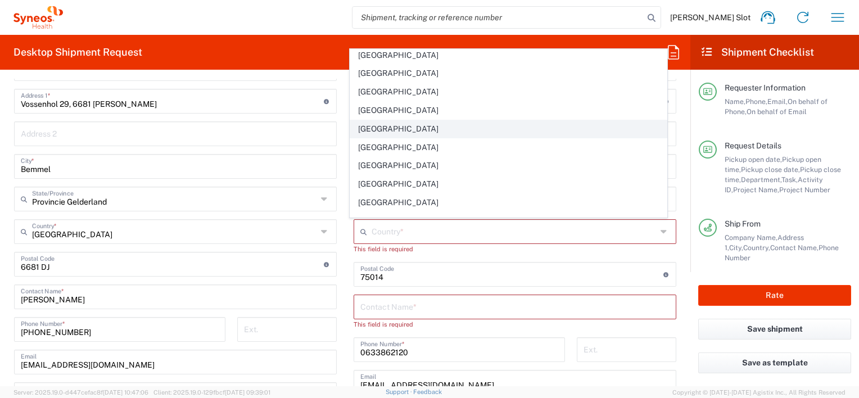
click at [378, 120] on span "[GEOGRAPHIC_DATA]" at bounding box center [508, 128] width 316 height 17
type input "[GEOGRAPHIC_DATA]"
type input "Sender/Shipper"
type input "Delivery Duty Paid"
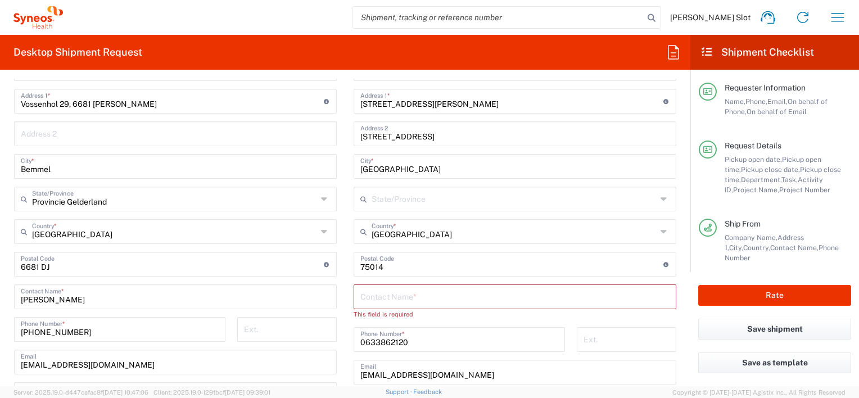
click at [435, 319] on div "Location [PERSON_NAME] LLC-[GEOGRAPHIC_DATA] [GEOGRAPHIC_DATA] [GEOGRAPHIC_DATA…" at bounding box center [515, 265] width 323 height 482
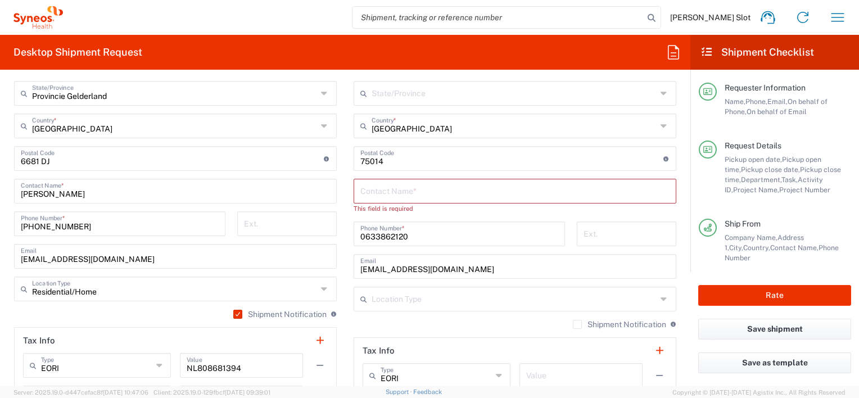
scroll to position [731, 0]
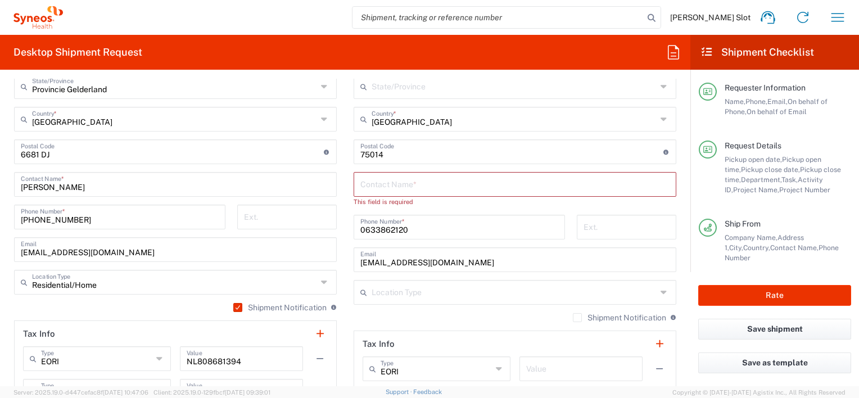
click at [417, 183] on input "text" at bounding box center [514, 184] width 309 height 20
paste input "Information Technology"
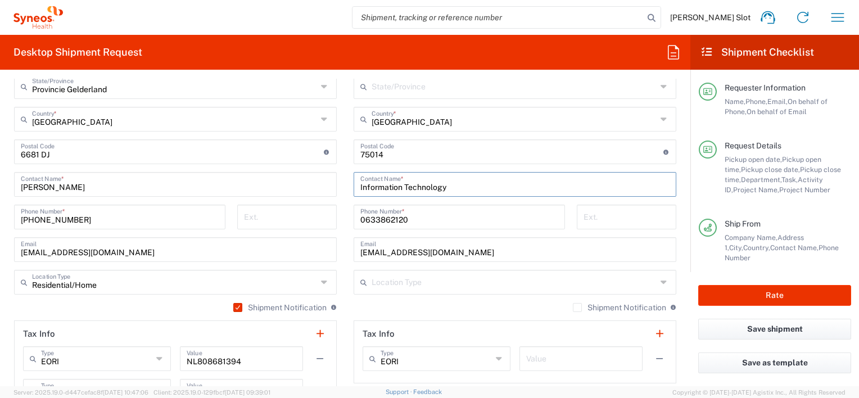
type input "Information Technology"
drag, startPoint x: 436, startPoint y: 222, endPoint x: 333, endPoint y: 215, distance: 103.1
click at [333, 215] on div "Ship From Location [PERSON_NAME] LLC-[GEOGRAPHIC_DATA] [GEOGRAPHIC_DATA] [GEOGR…" at bounding box center [345, 169] width 679 height 567
paste input "+33 1 71 16 24 1"
type input "[PHONE_NUMBER]"
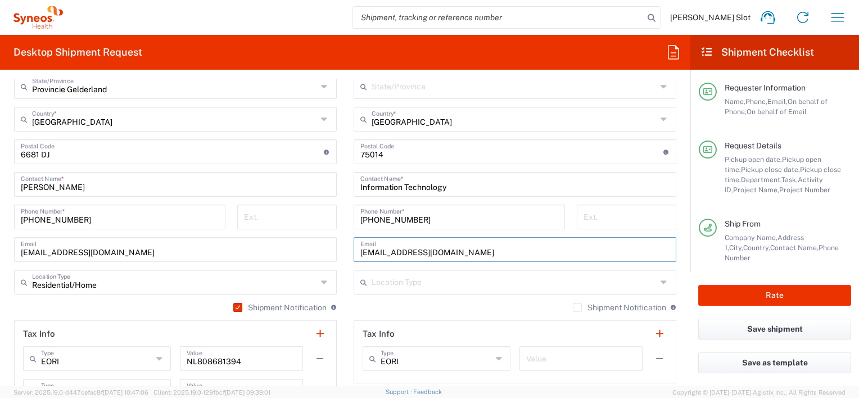
drag, startPoint x: 472, startPoint y: 255, endPoint x: 338, endPoint y: 239, distance: 135.3
click at [338, 239] on div "Ship From Location [PERSON_NAME] LLC-[GEOGRAPHIC_DATA] [GEOGRAPHIC_DATA] [GEOGR…" at bounding box center [345, 169] width 679 height 567
click at [480, 305] on div "Shipment Notification If checked, a shipment notification email will be sent to…" at bounding box center [515, 312] width 323 height 18
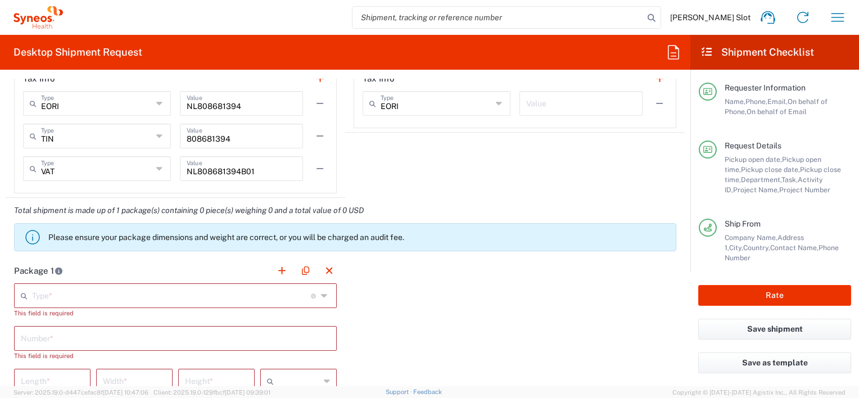
scroll to position [1012, 0]
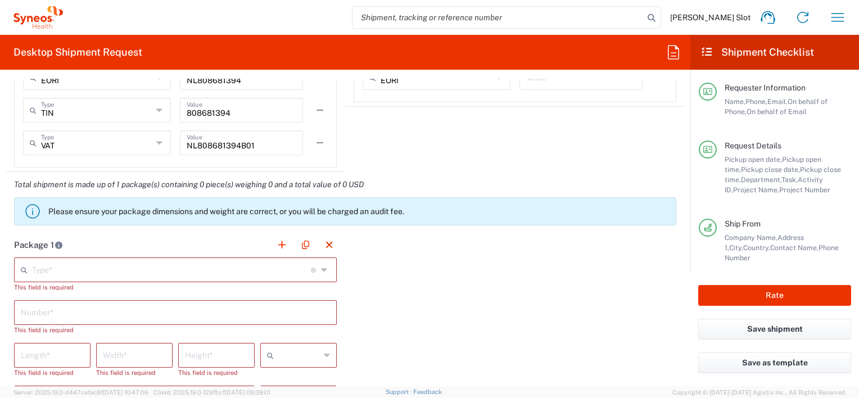
click at [56, 269] on input "text" at bounding box center [171, 269] width 279 height 20
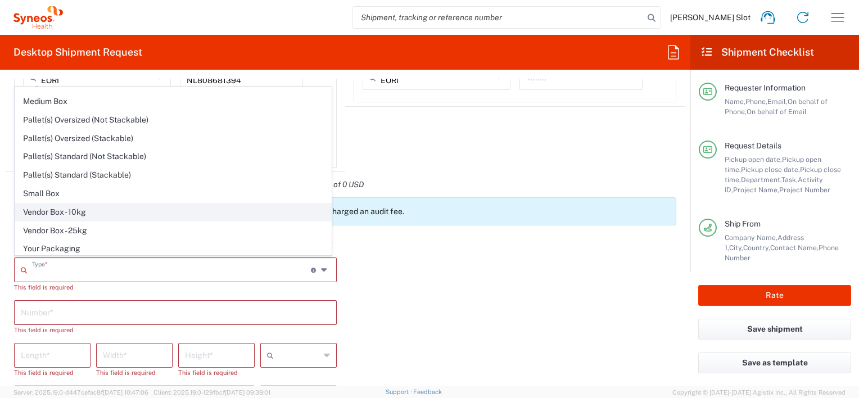
scroll to position [0, 0]
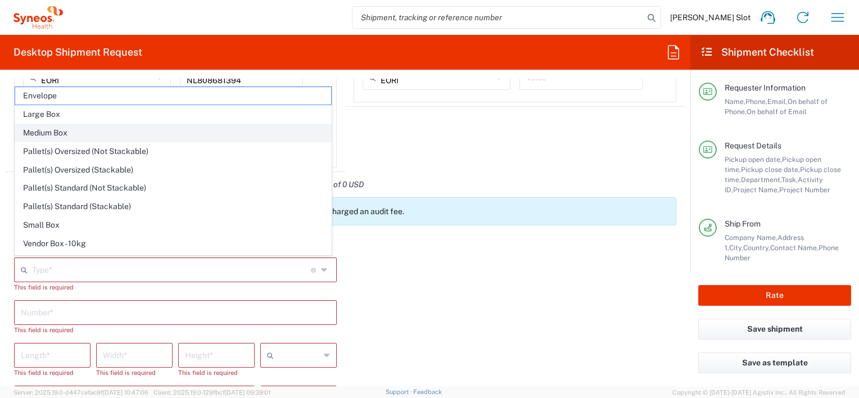
click at [79, 131] on span "Medium Box" at bounding box center [173, 132] width 316 height 17
type input "Medium Box"
type input "13"
type input "11.5"
type input "2.5"
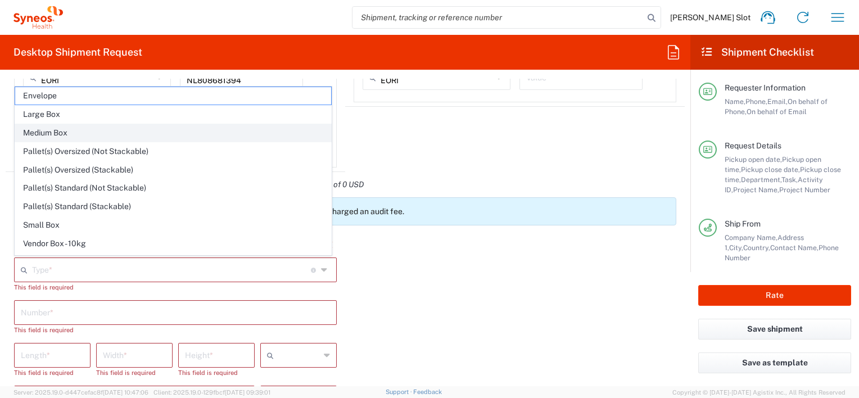
type input "in"
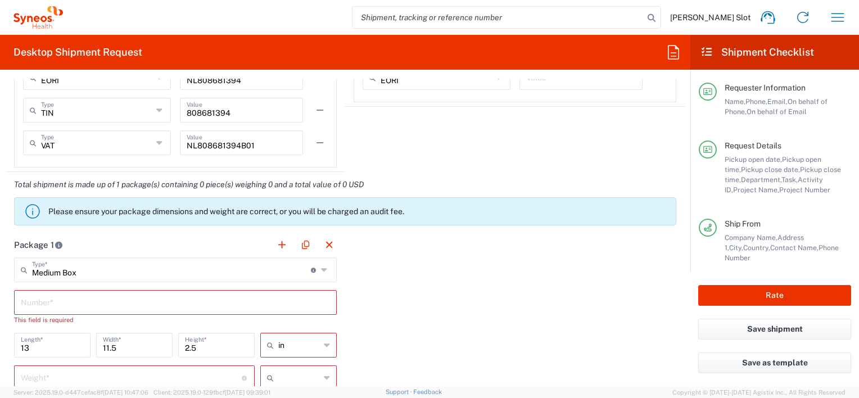
click at [90, 303] on input "text" at bounding box center [175, 302] width 309 height 20
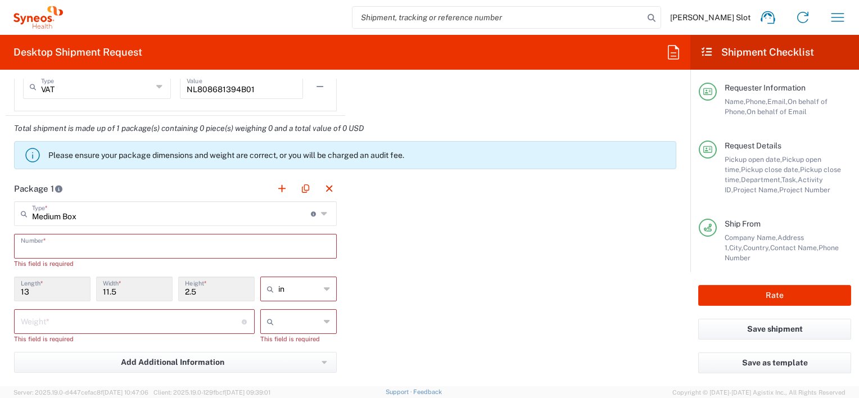
click at [92, 247] on input "text" at bounding box center [175, 246] width 309 height 20
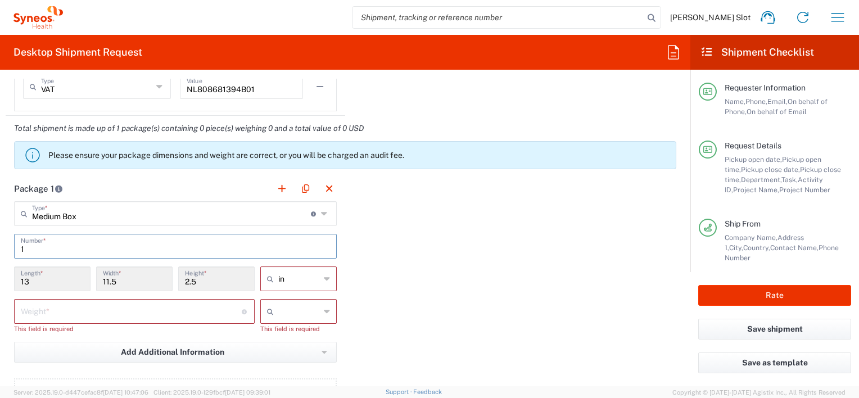
type input "1"
click at [316, 279] on div "in" at bounding box center [298, 279] width 76 height 25
click at [279, 318] on span "cm" at bounding box center [294, 320] width 73 height 17
type input "33.02"
type input "29.21"
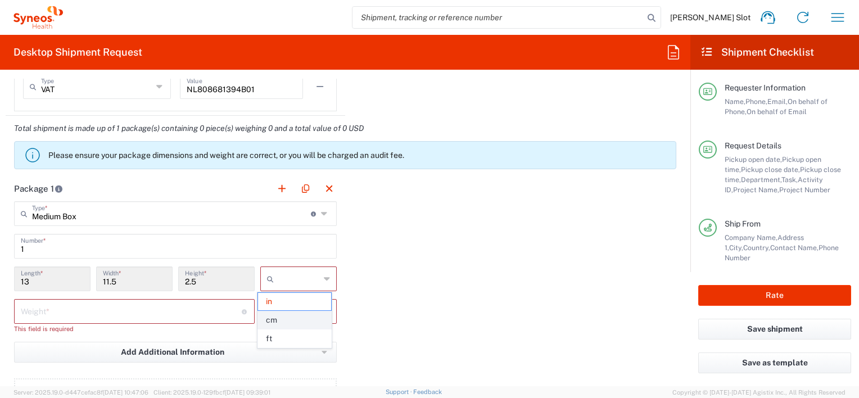
type input "6.35"
type input "cm"
drag, startPoint x: 202, startPoint y: 279, endPoint x: 171, endPoint y: 278, distance: 30.9
click at [171, 278] on div "33.02 Length * 29.21 Width * 6.35 Height * cm in cm ft" at bounding box center [175, 283] width 328 height 33
click at [315, 211] on div "Medium Box Type * Material used to package goods" at bounding box center [175, 213] width 323 height 25
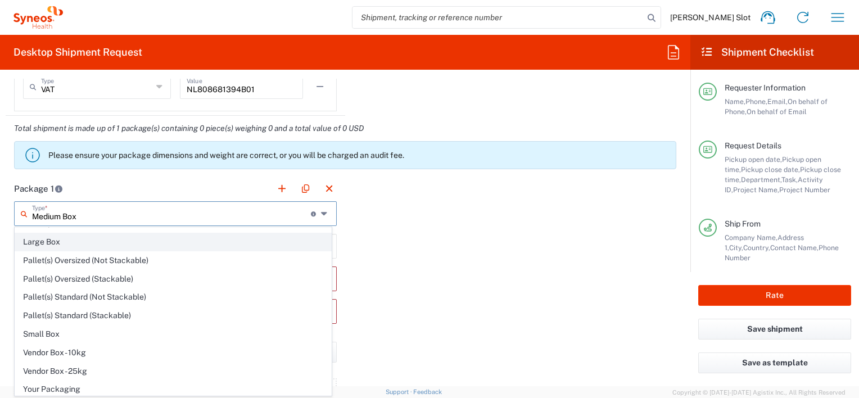
scroll to position [0, 0]
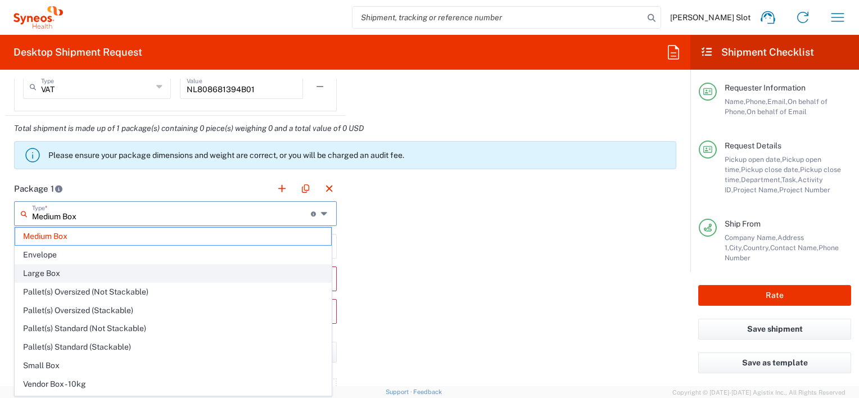
click at [79, 277] on span "Large Box" at bounding box center [173, 273] width 316 height 17
type input "Large Box"
type input "44.45"
type input "31.75"
type input "7.62"
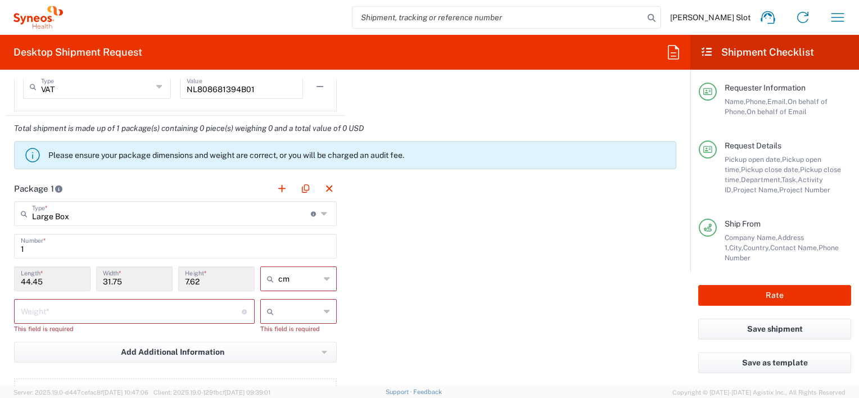
click at [214, 314] on input "number" at bounding box center [131, 311] width 221 height 20
type input "3"
click at [324, 309] on icon at bounding box center [327, 312] width 6 height 18
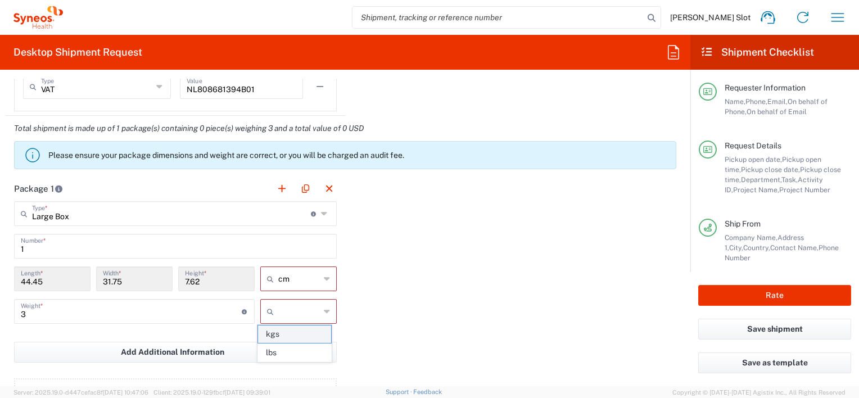
click at [288, 337] on span "kgs" at bounding box center [294, 334] width 73 height 17
type input "kgs"
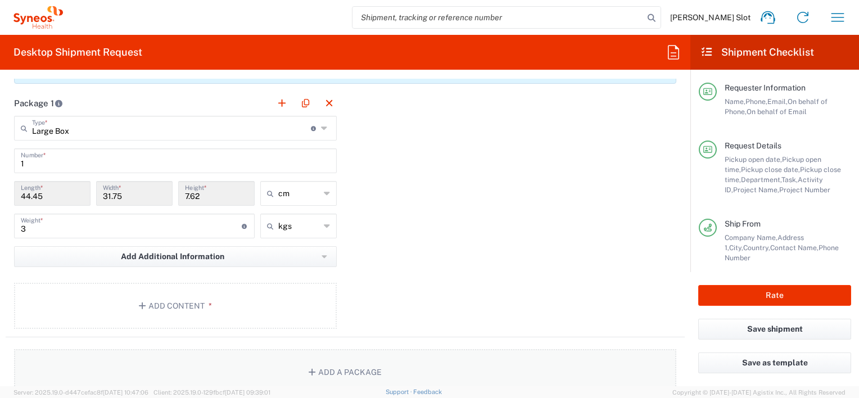
scroll to position [1237, 0]
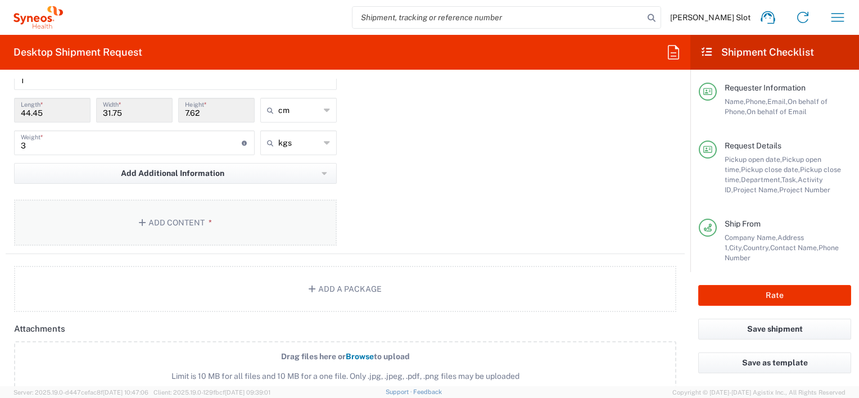
click at [161, 216] on button "Add Content *" at bounding box center [175, 223] width 323 height 46
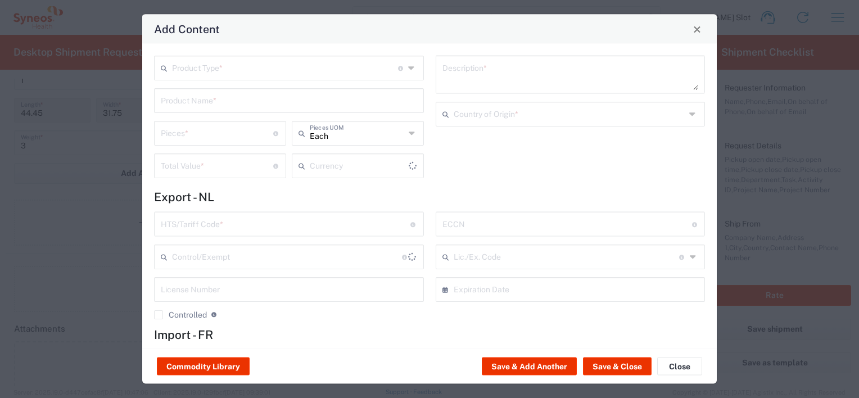
type input "US Dollar"
click at [371, 74] on input "text" at bounding box center [285, 67] width 226 height 20
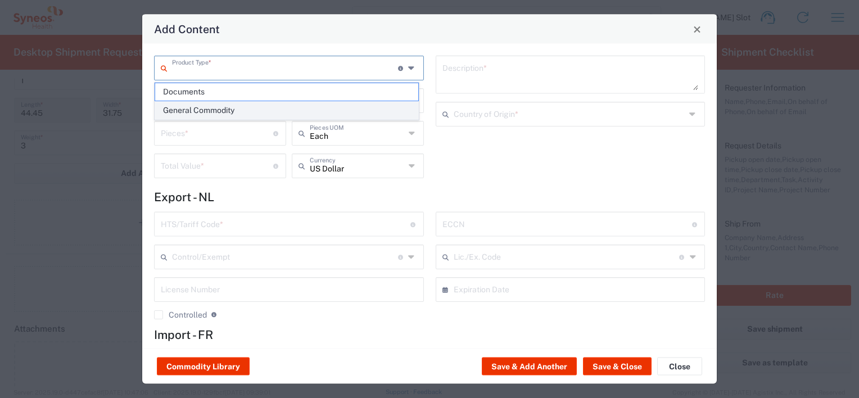
click at [259, 108] on span "General Commodity" at bounding box center [286, 110] width 263 height 17
type input "General Commodity"
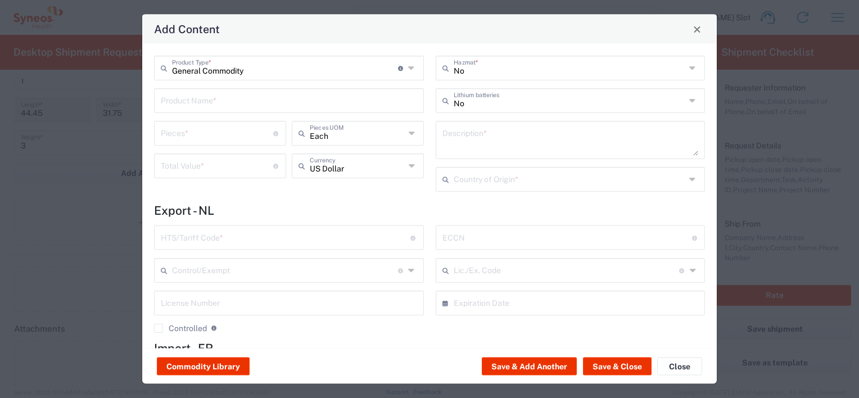
click at [293, 103] on input "text" at bounding box center [289, 100] width 256 height 20
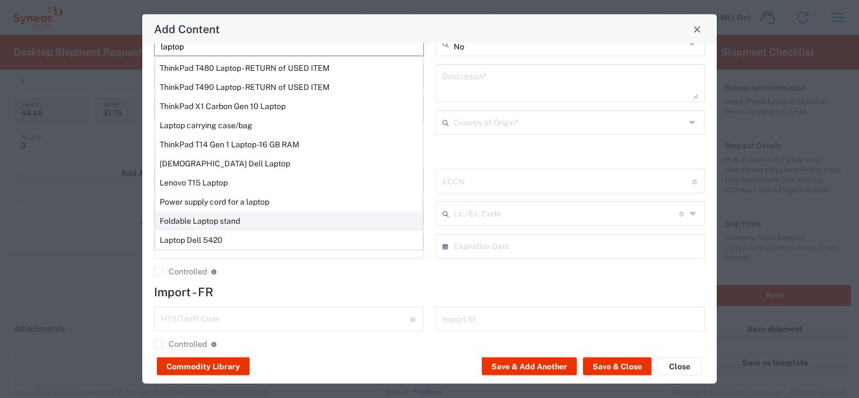
scroll to position [76, 0]
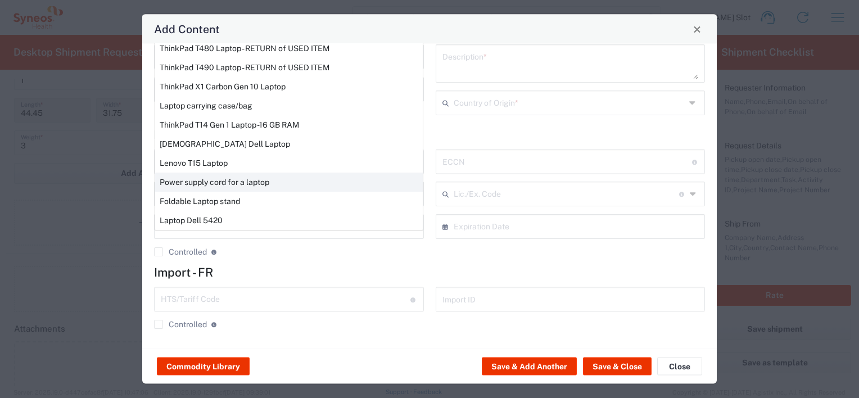
click at [279, 178] on div "Power supply cord for a laptop" at bounding box center [289, 182] width 268 height 19
type input "Power supply cord for a laptop"
type textarea "Power supply cord for a laptop"
type input "8504504000"
type input "BIS"
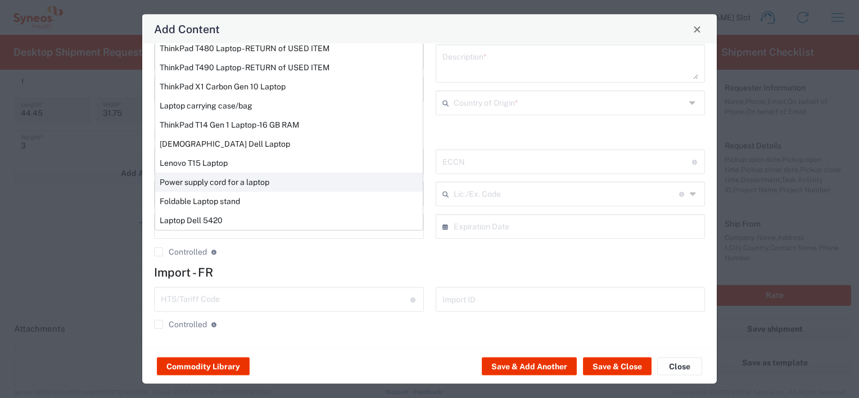
type input "EAR99"
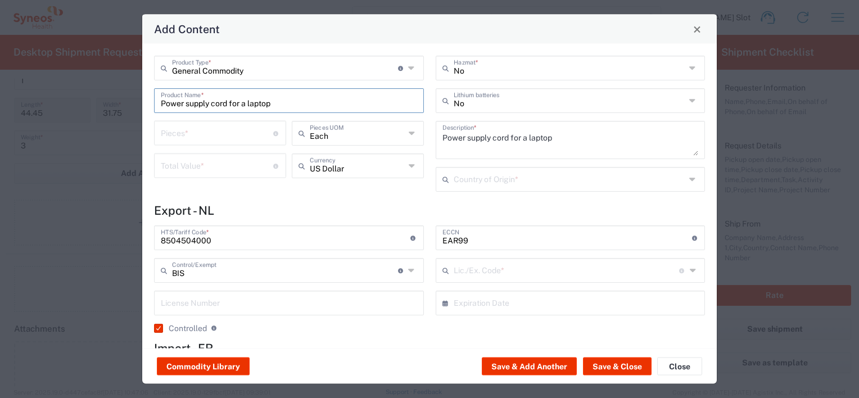
type input "NLR - No License Required"
click at [317, 106] on input "Power supply cord for a laptop" at bounding box center [289, 100] width 256 height 20
click at [397, 103] on input "Power supply cord for a laptop" at bounding box center [289, 100] width 256 height 20
drag, startPoint x: 333, startPoint y: 104, endPoint x: 149, endPoint y: 105, distance: 183.9
click at [149, 105] on div "General Commodity Product Type * Document: Paper document generated internally …" at bounding box center [289, 128] width 282 height 144
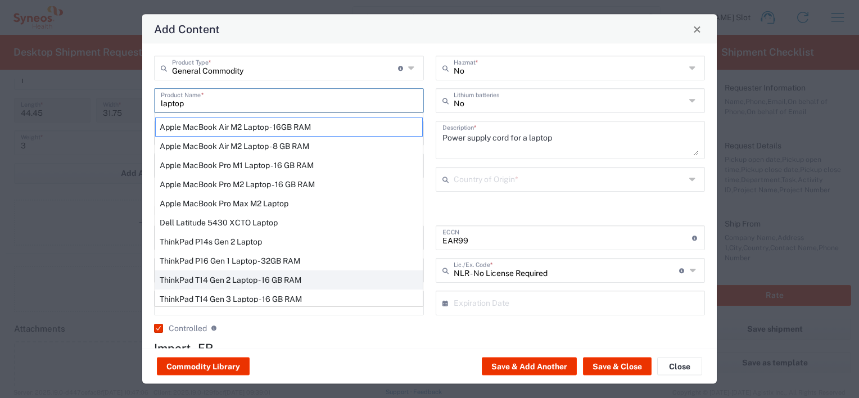
click at [295, 279] on div "ThinkPad T14 Gen 2 Laptop - 16 GB RAM" at bounding box center [289, 279] width 268 height 19
type input "ThinkPad T14 Gen 2 Laptop - 16 GB RAM"
type input "1"
type textarea "Intel Core i7-1156G7 vProÂ® Processor - 14"- 16 GB RAM - 512 GB SSD"
type input "[GEOGRAPHIC_DATA]"
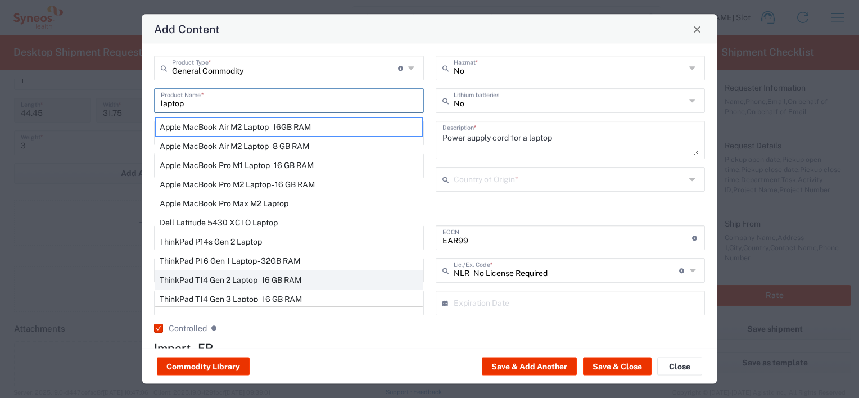
type input "8471300100"
type input "5A992.c"
type input "Yes"
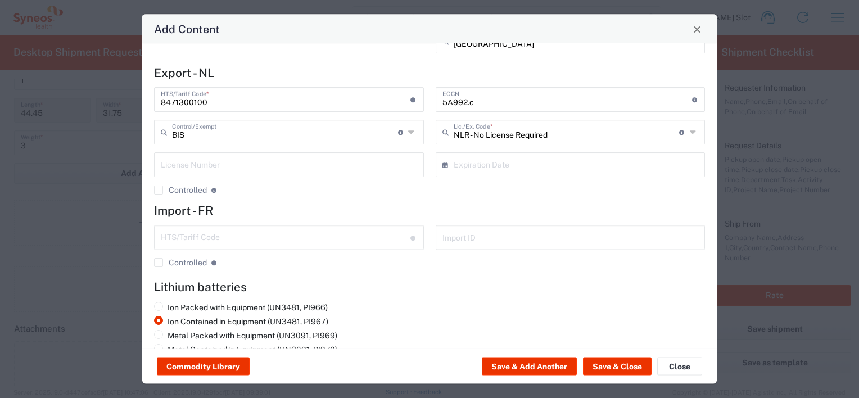
scroll to position [158, 0]
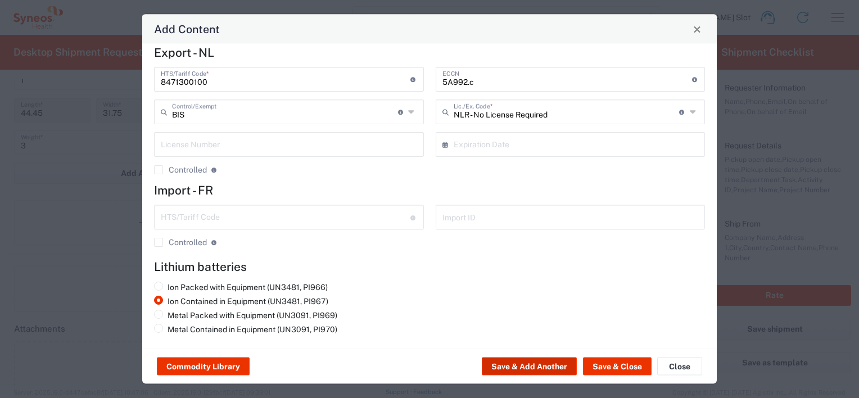
click at [537, 367] on button "Save & Add Another" at bounding box center [529, 367] width 95 height 18
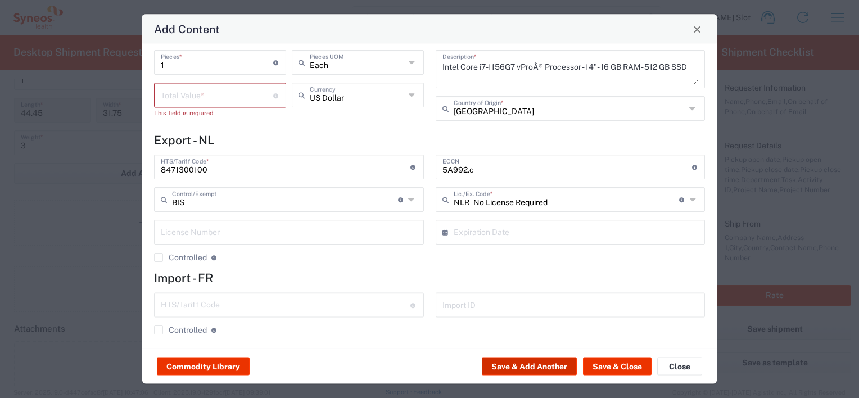
scroll to position [0, 0]
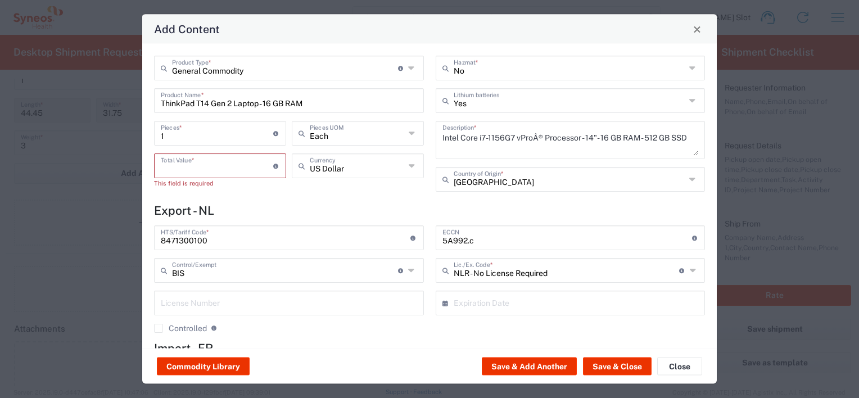
click at [231, 165] on input "number" at bounding box center [217, 165] width 112 height 20
click at [331, 166] on input "text" at bounding box center [358, 165] width 96 height 20
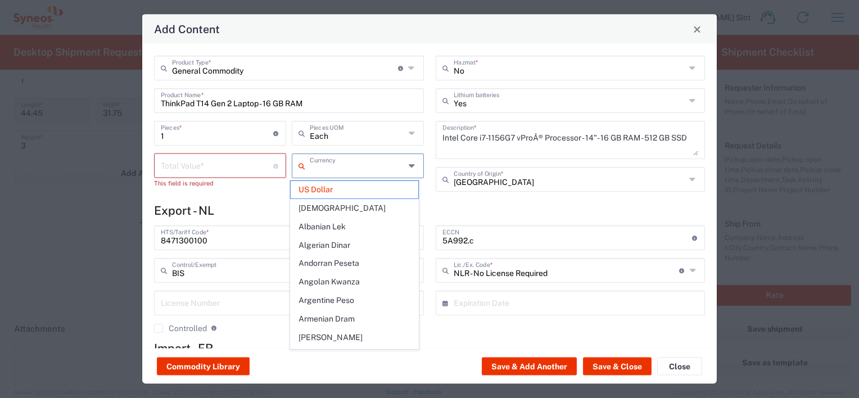
click at [331, 166] on input "text" at bounding box center [358, 165] width 96 height 20
click at [381, 191] on span "US Dollar" at bounding box center [355, 189] width 128 height 17
click at [341, 166] on input "text" at bounding box center [358, 165] width 96 height 20
click at [312, 350] on span "Euro" at bounding box center [355, 358] width 128 height 17
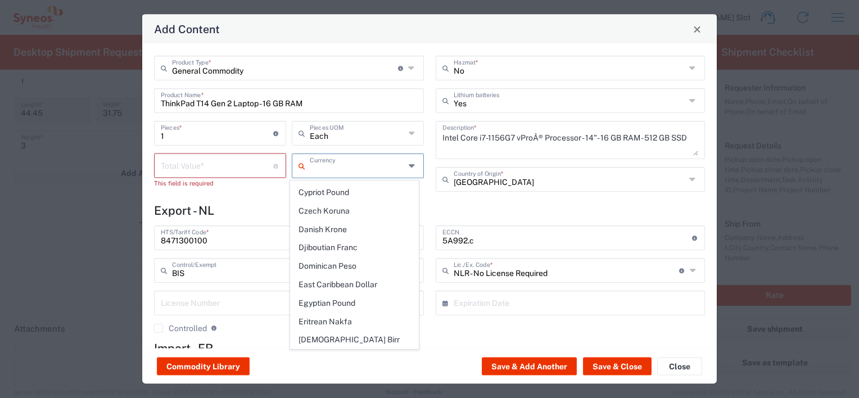
type input "Euro"
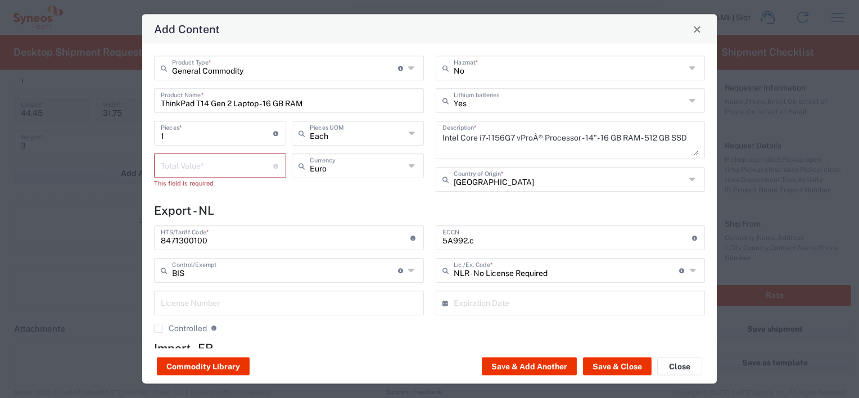
click at [227, 168] on input "number" at bounding box center [217, 165] width 112 height 20
type input "4000"
click at [273, 165] on icon at bounding box center [276, 165] width 6 height 5
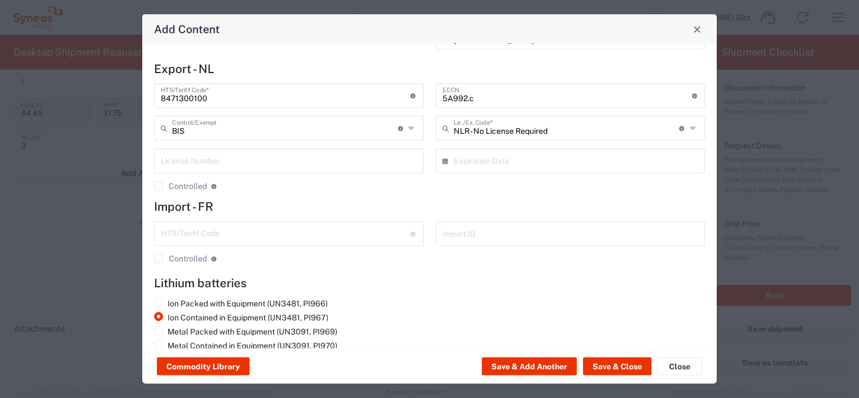
scroll to position [158, 0]
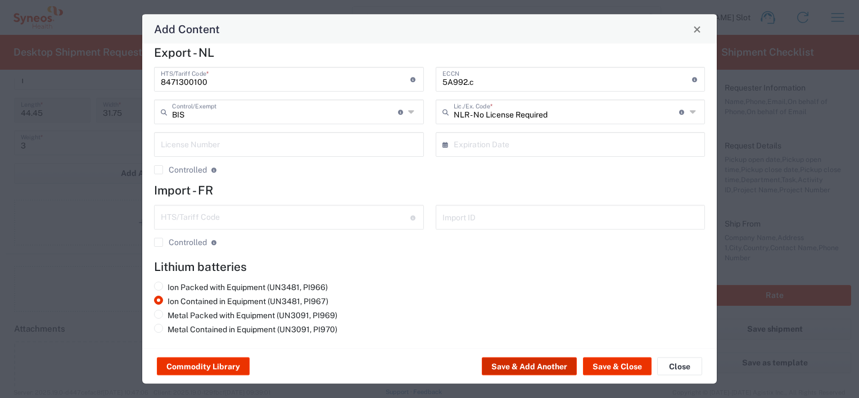
click at [543, 364] on button "Save & Add Another" at bounding box center [529, 367] width 95 height 18
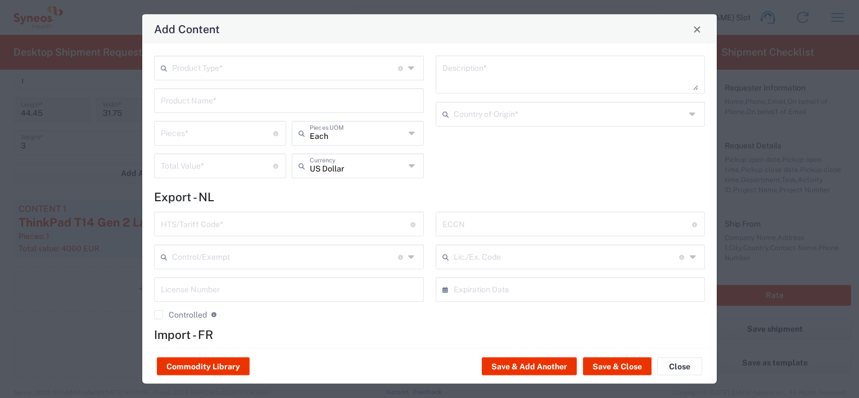
click at [265, 67] on input "text" at bounding box center [285, 67] width 226 height 20
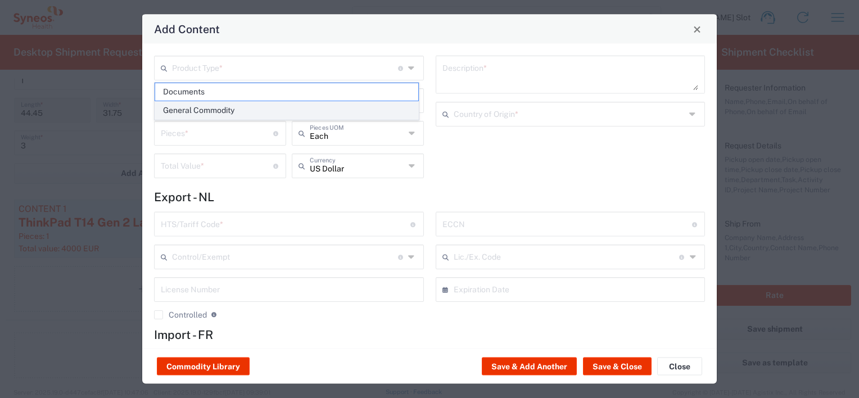
click at [337, 106] on span "General Commodity" at bounding box center [286, 110] width 263 height 17
type input "General Commodity"
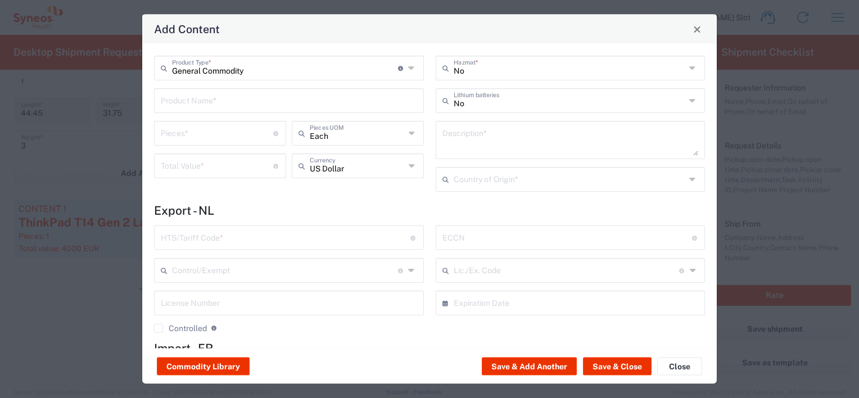
click at [247, 101] on input "text" at bounding box center [289, 100] width 256 height 20
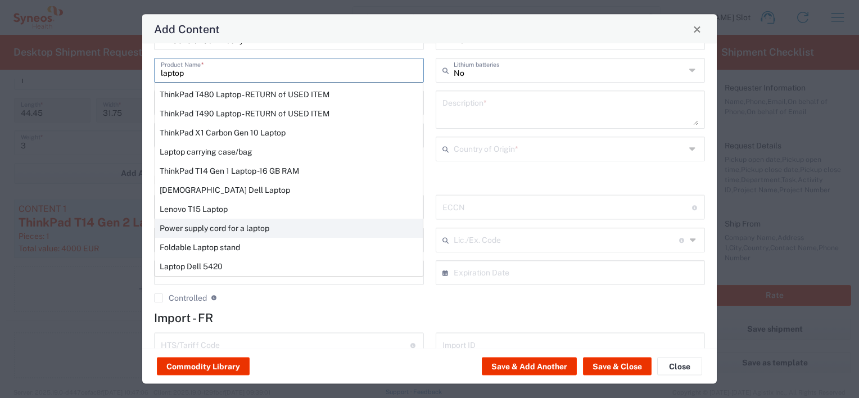
scroll to position [56, 0]
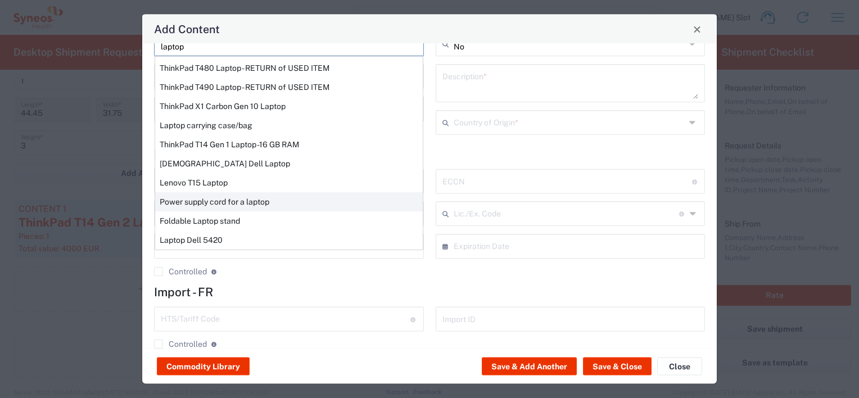
click at [243, 201] on div "Power supply cord for a laptop" at bounding box center [289, 202] width 268 height 19
type input "Power supply cord for a laptop"
type textarea "Power supply cord for a laptop"
type input "8504504000"
type input "BIS"
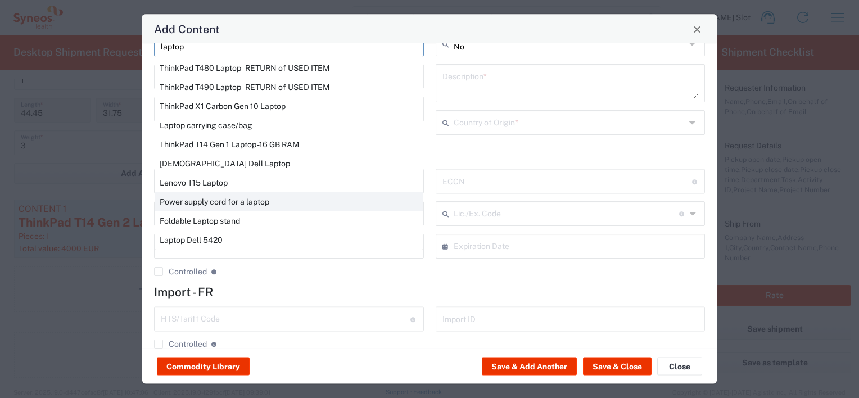
type input "EAR99"
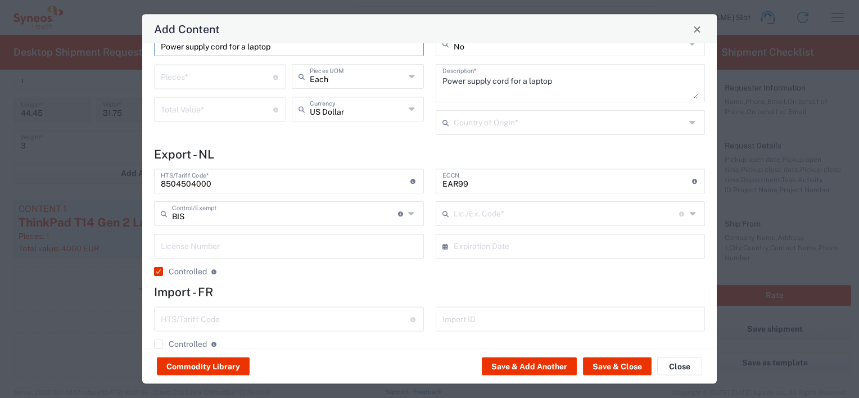
scroll to position [46, 0]
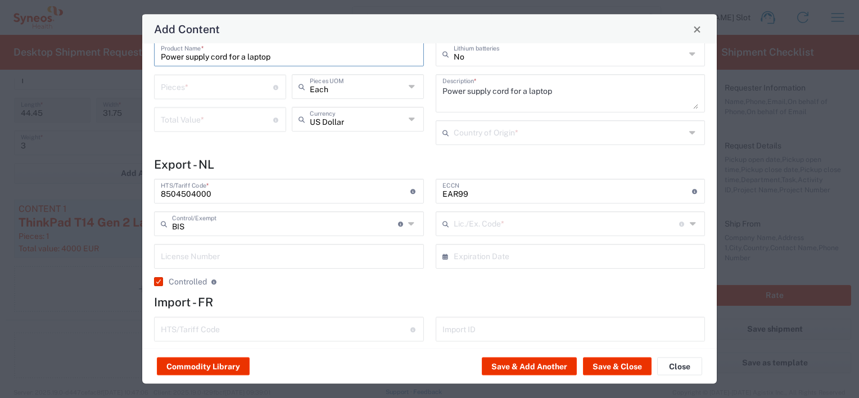
type input "NLR - No License Required"
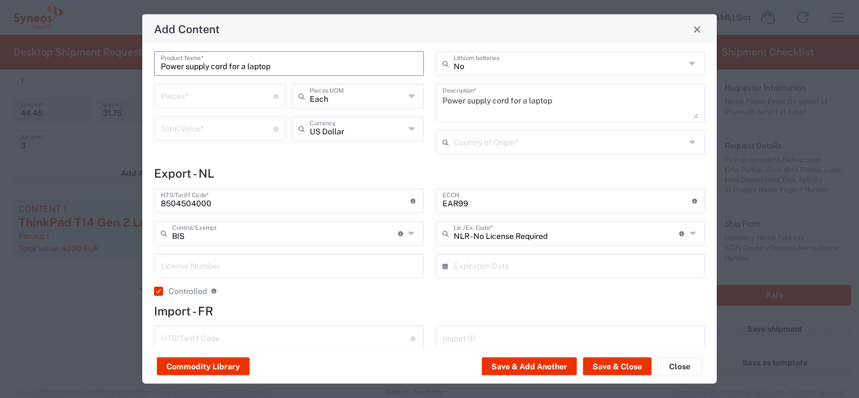
scroll to position [76, 0]
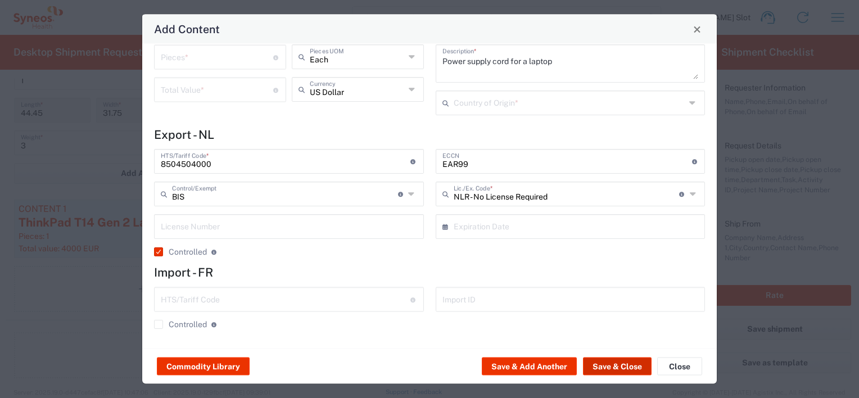
click at [621, 367] on button "Save & Close" at bounding box center [617, 367] width 69 height 18
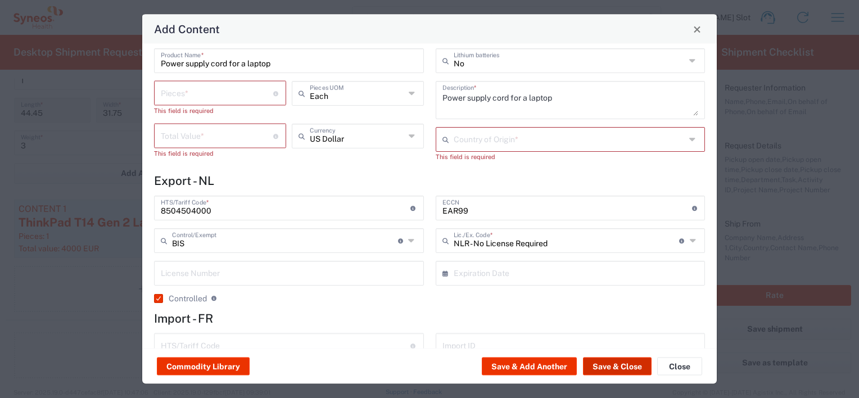
scroll to position [0, 0]
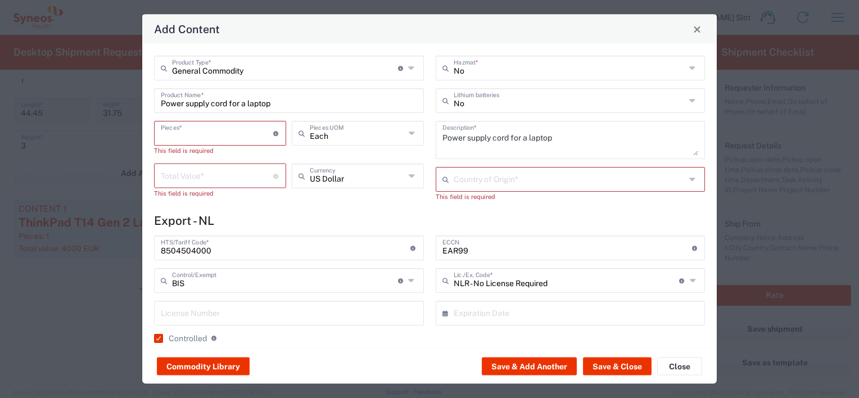
click at [238, 130] on input "number" at bounding box center [217, 133] width 112 height 20
type input "1"
click at [189, 166] on input "number" at bounding box center [217, 165] width 112 height 20
click at [459, 179] on input "text" at bounding box center [570, 179] width 232 height 20
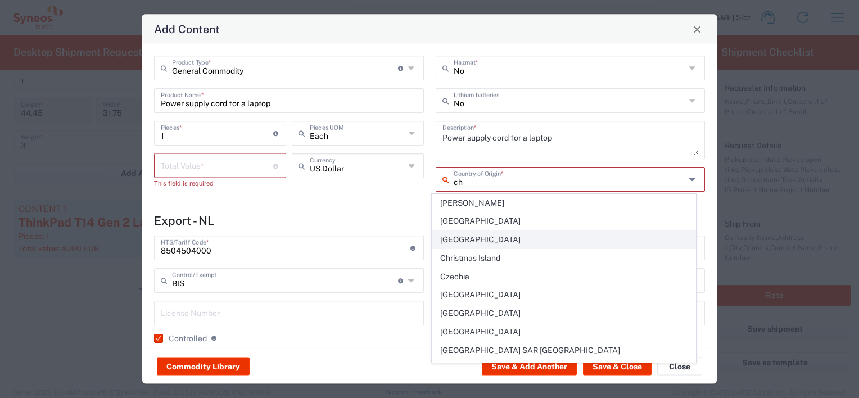
click at [452, 238] on span "[GEOGRAPHIC_DATA]" at bounding box center [563, 239] width 263 height 17
type input "[GEOGRAPHIC_DATA]"
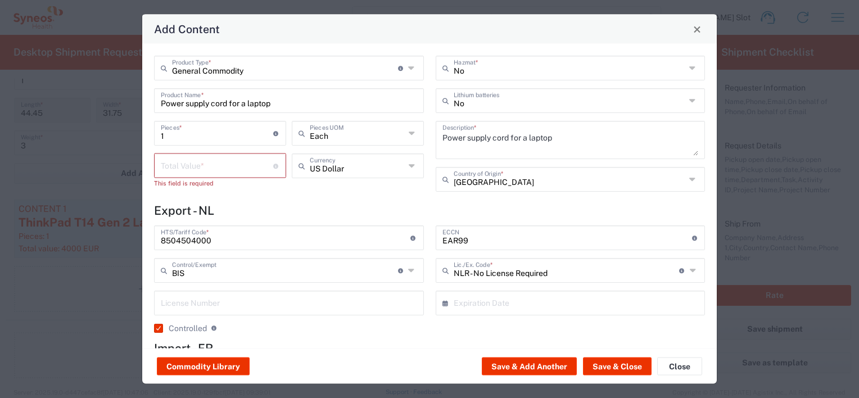
click at [210, 170] on input "number" at bounding box center [217, 165] width 112 height 20
type input "20"
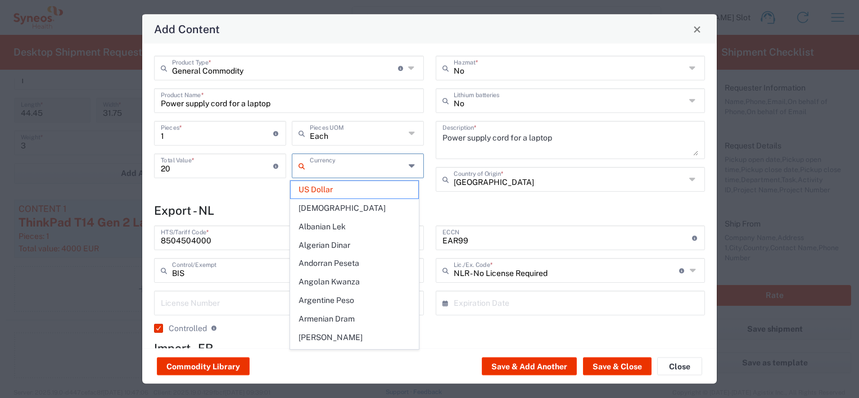
click at [387, 164] on input "text" at bounding box center [358, 165] width 96 height 20
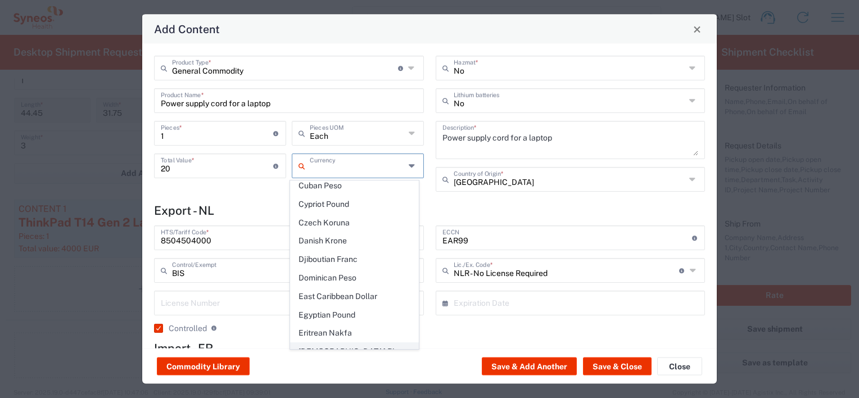
scroll to position [900, 0]
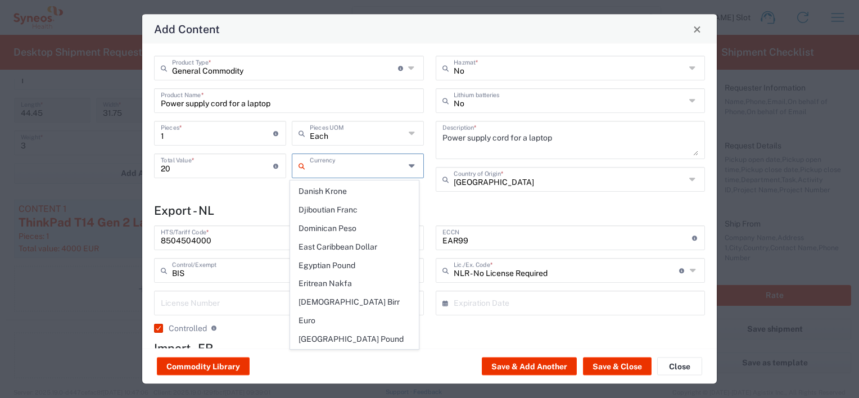
click at [322, 312] on span "Euro" at bounding box center [355, 320] width 128 height 17
type input "Euro"
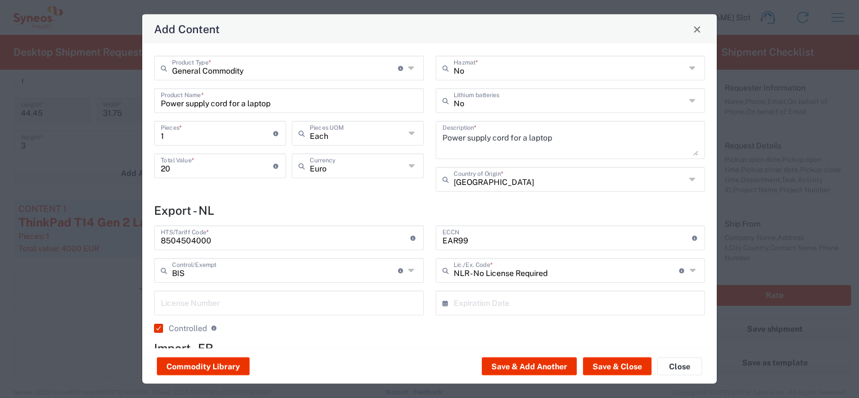
click at [292, 210] on h4 "Export - NL" at bounding box center [429, 211] width 551 height 14
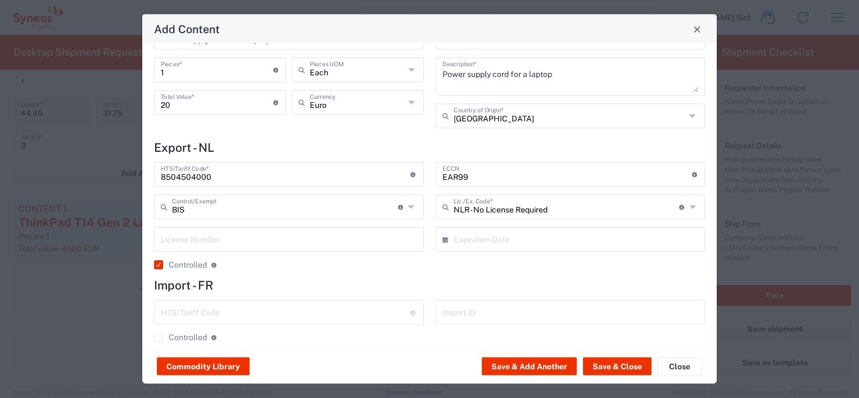
scroll to position [76, 0]
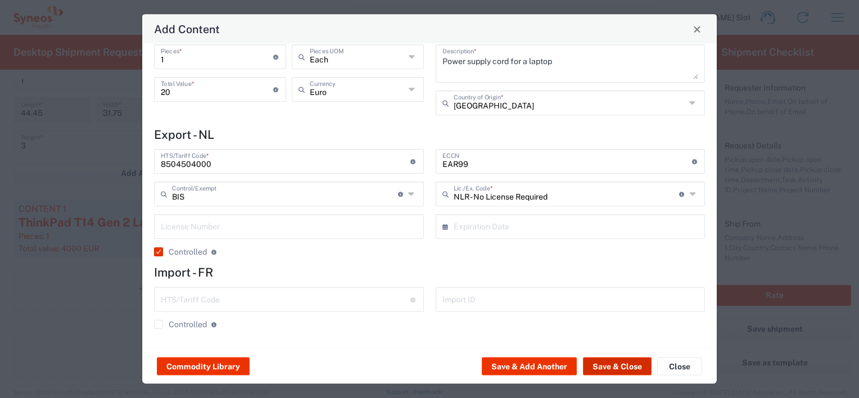
click at [622, 368] on button "Save & Close" at bounding box center [617, 367] width 69 height 18
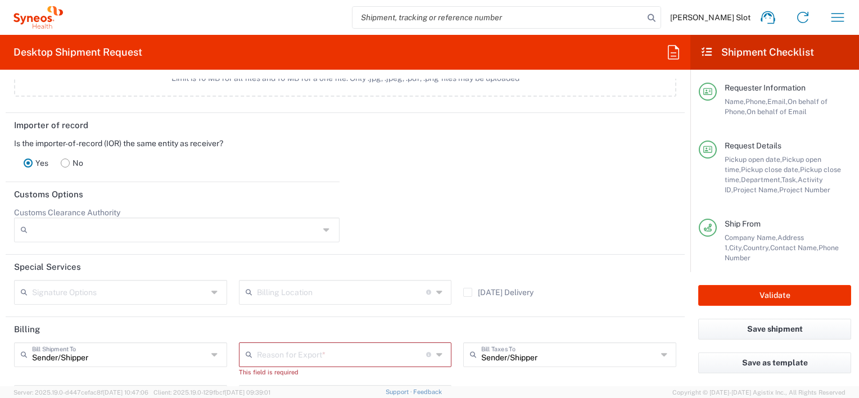
scroll to position [1631, 0]
click at [58, 227] on input "Customs Clearance Authority" at bounding box center [175, 229] width 287 height 18
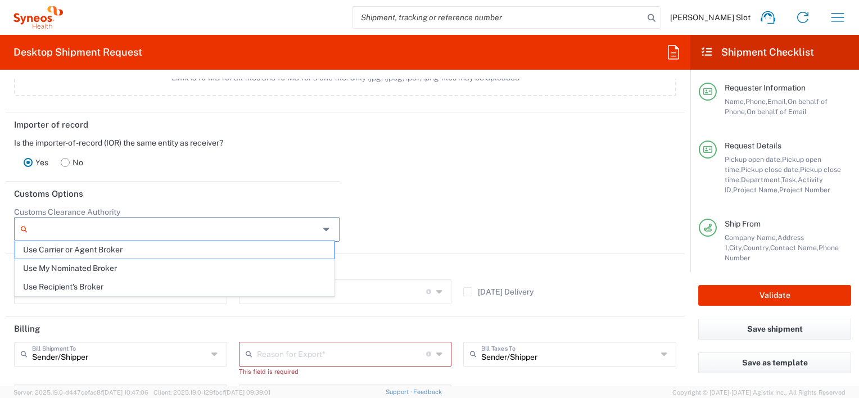
click at [204, 194] on header "Customs Options" at bounding box center [345, 194] width 679 height 25
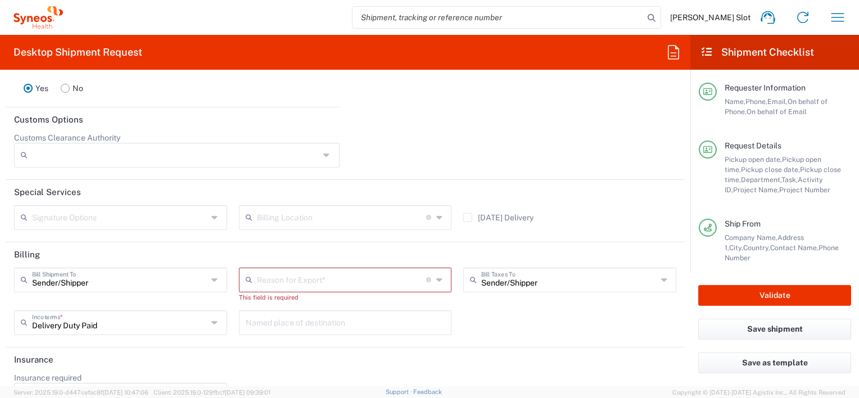
scroll to position [1734, 0]
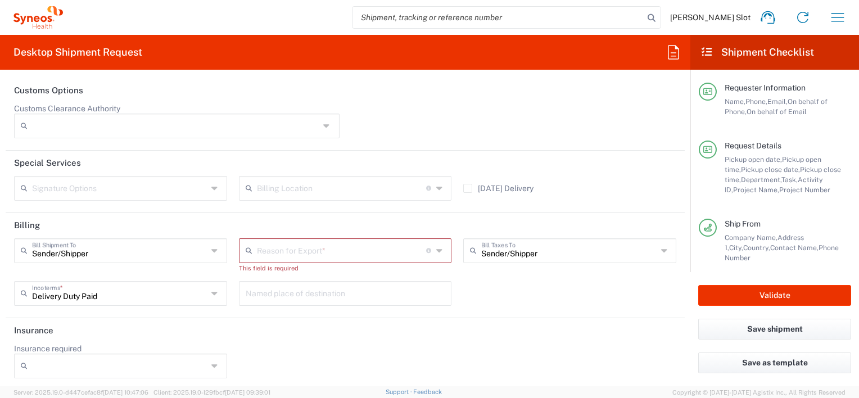
click at [173, 188] on input "text" at bounding box center [119, 188] width 175 height 20
click at [173, 187] on input "text" at bounding box center [119, 188] width 175 height 20
click at [455, 139] on div at bounding box center [513, 124] width 337 height 43
click at [207, 245] on div "Sender/[PERSON_NAME] Shipment To" at bounding box center [120, 250] width 213 height 25
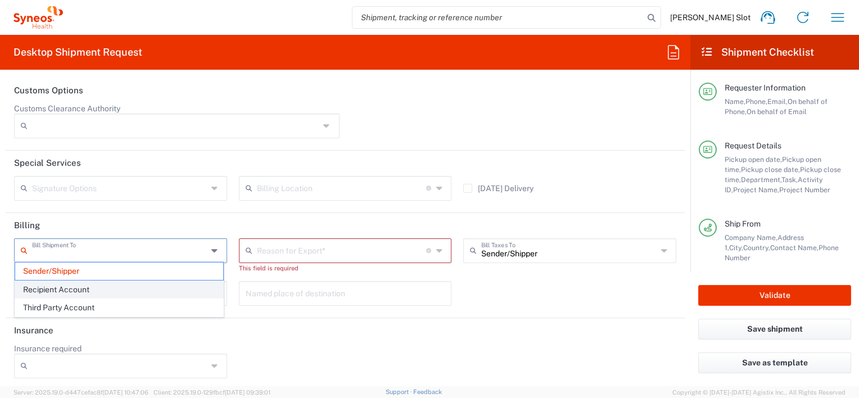
click at [89, 295] on span "Recipient Account" at bounding box center [119, 289] width 208 height 17
type input "Recipient Account"
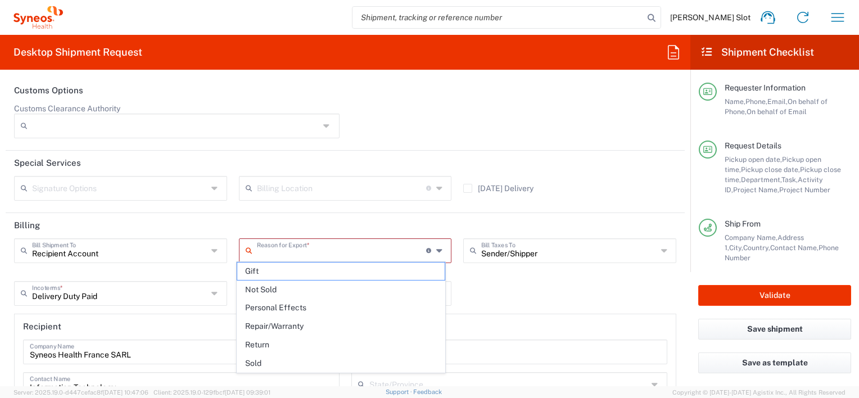
click at [299, 251] on input "text" at bounding box center [342, 250] width 170 height 20
click at [261, 344] on span "Return" at bounding box center [341, 344] width 208 height 17
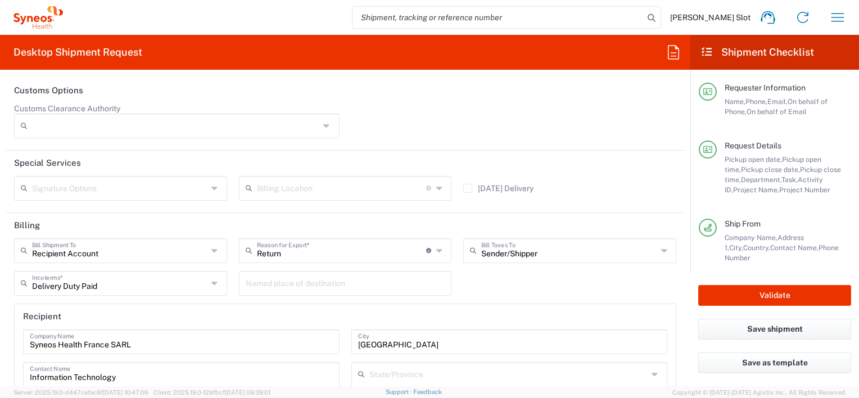
scroll to position [1790, 0]
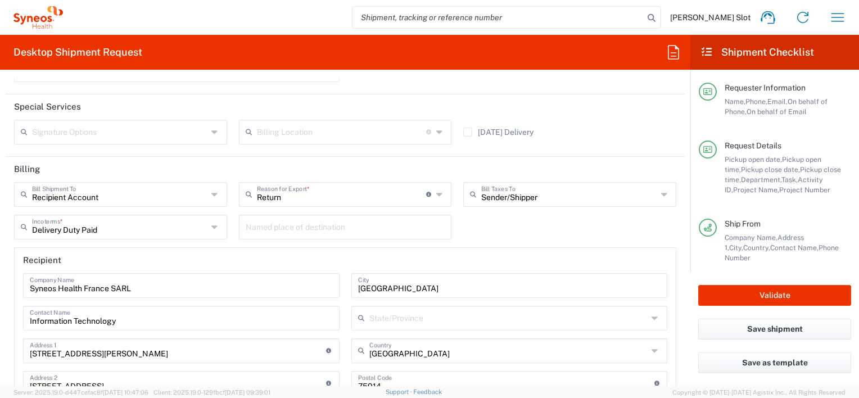
click at [436, 192] on icon at bounding box center [440, 195] width 8 height 18
type input "Return"
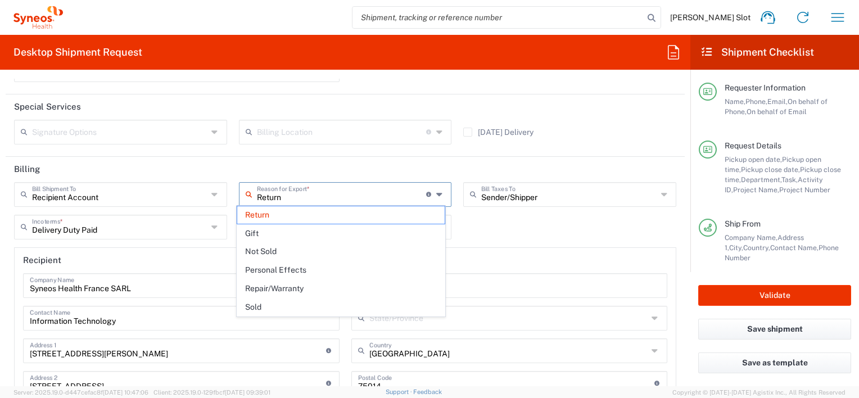
click at [513, 235] on div "Recipient Account Bill Shipment To Sender/Shipper Recipient Account Third Party…" at bounding box center [345, 311] width 674 height 259
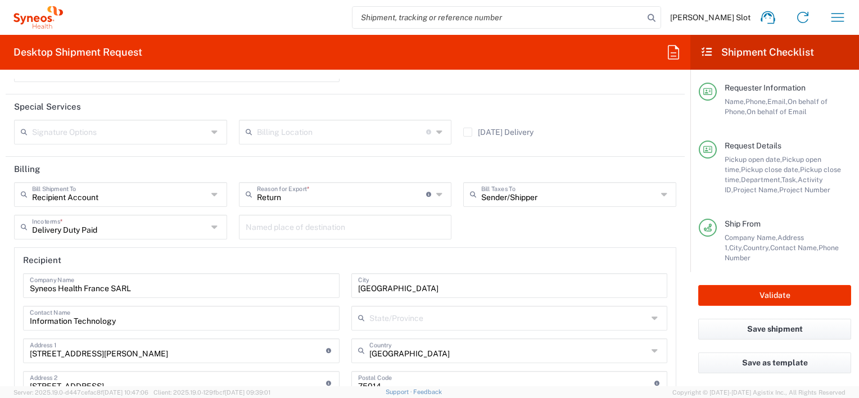
click at [523, 200] on div "Sender/[PERSON_NAME] Taxes To" at bounding box center [569, 194] width 213 height 25
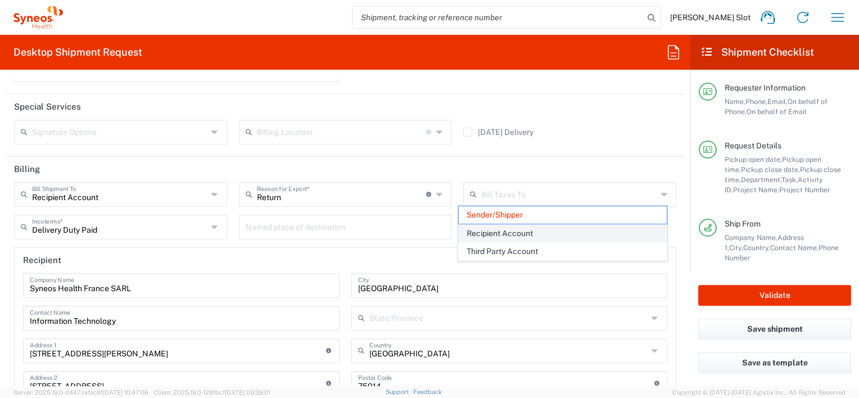
click at [531, 234] on span "Recipient Account" at bounding box center [563, 233] width 208 height 17
type input "Recipient Account"
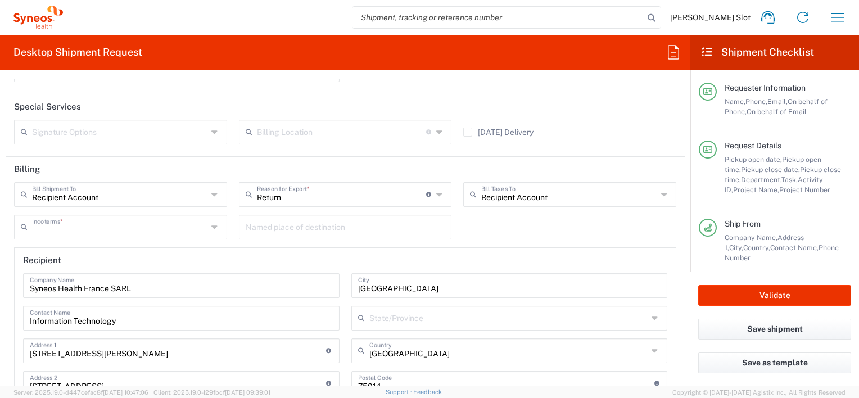
click at [194, 224] on input "text" at bounding box center [119, 226] width 175 height 20
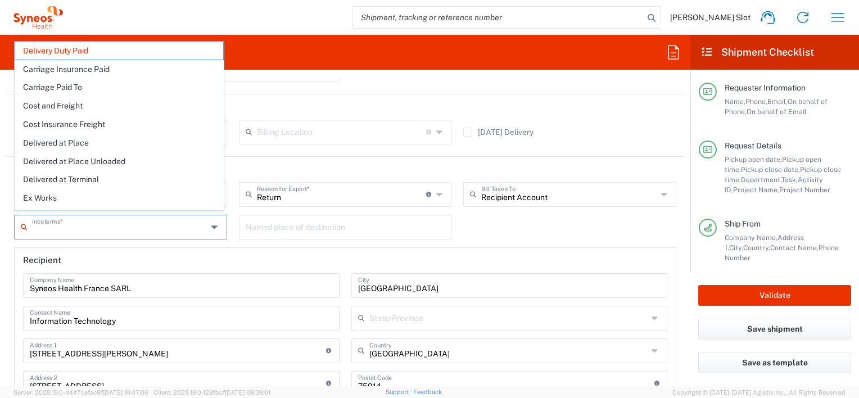
click at [200, 225] on input "text" at bounding box center [119, 226] width 175 height 20
click at [275, 248] on header "Recipient" at bounding box center [345, 260] width 661 height 25
type input "Delivery Duty Paid"
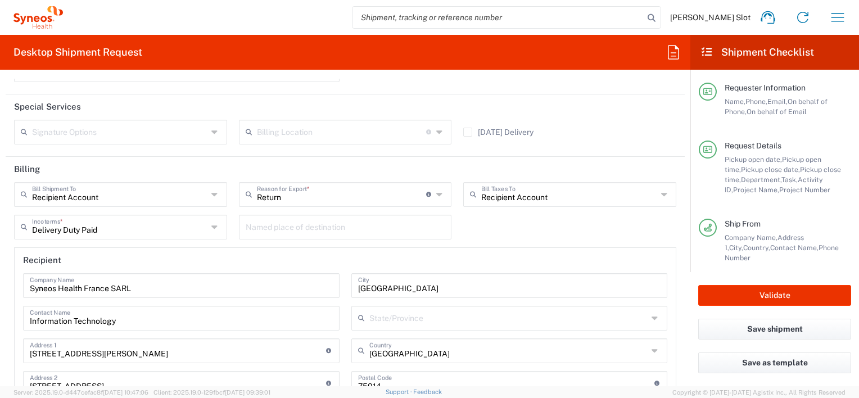
click at [207, 223] on div "Delivery Duty Paid Incoterms *" at bounding box center [120, 227] width 213 height 25
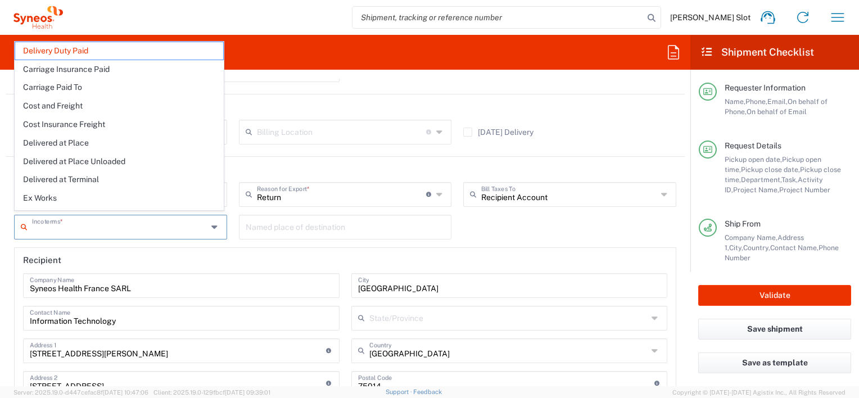
click at [214, 248] on header "Recipient" at bounding box center [345, 260] width 661 height 25
type input "Delivery Duty Paid"
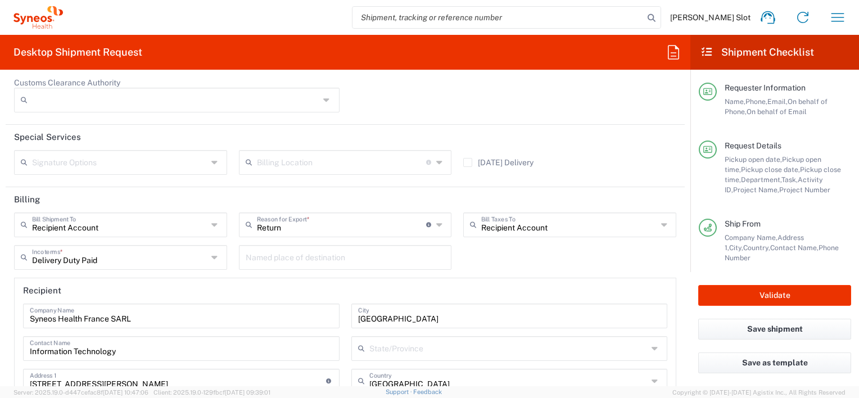
scroll to position [1734, 0]
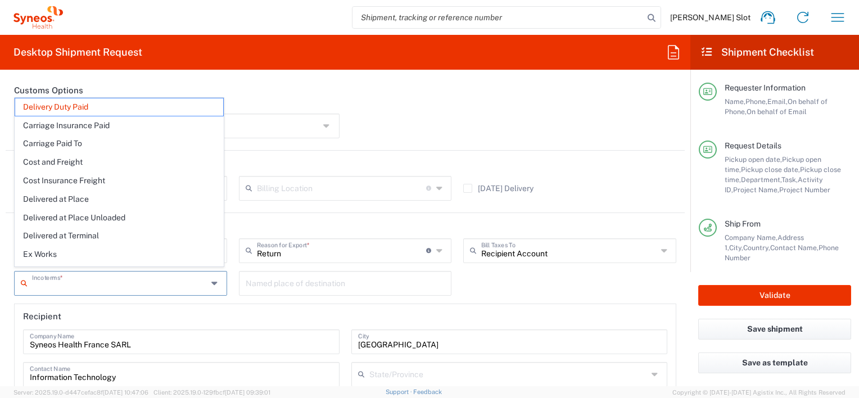
click at [189, 283] on input "text" at bounding box center [119, 283] width 175 height 20
click at [189, 282] on input "text" at bounding box center [119, 283] width 175 height 20
click at [215, 283] on icon at bounding box center [215, 283] width 8 height 18
click at [254, 305] on header "Recipient" at bounding box center [345, 316] width 661 height 25
type input "Delivery Duty Paid"
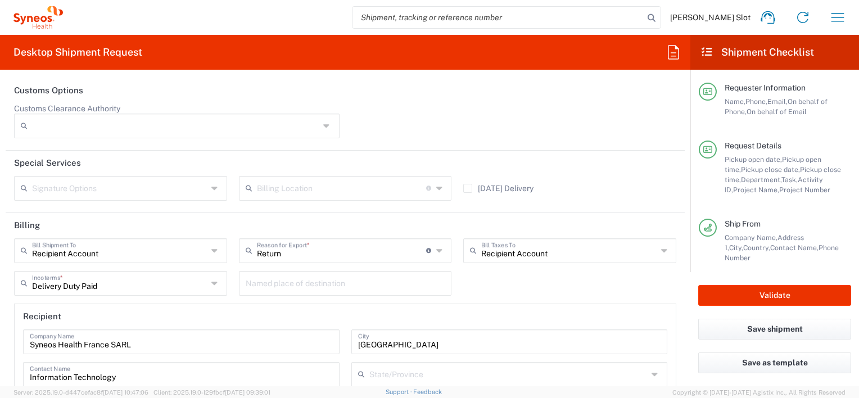
click at [214, 282] on icon at bounding box center [215, 283] width 8 height 18
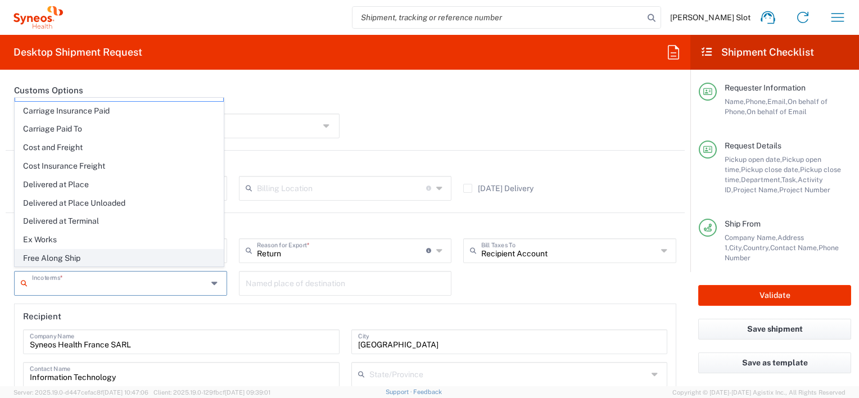
scroll to position [0, 0]
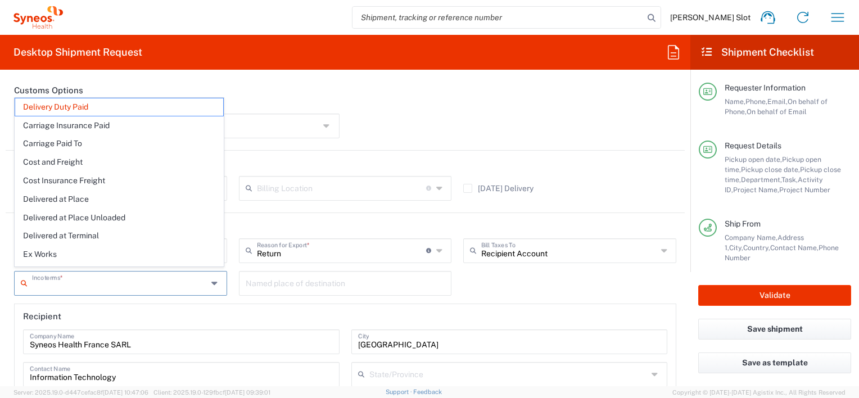
click at [322, 216] on header "Billing" at bounding box center [345, 225] width 679 height 25
type input "Delivery Duty Paid"
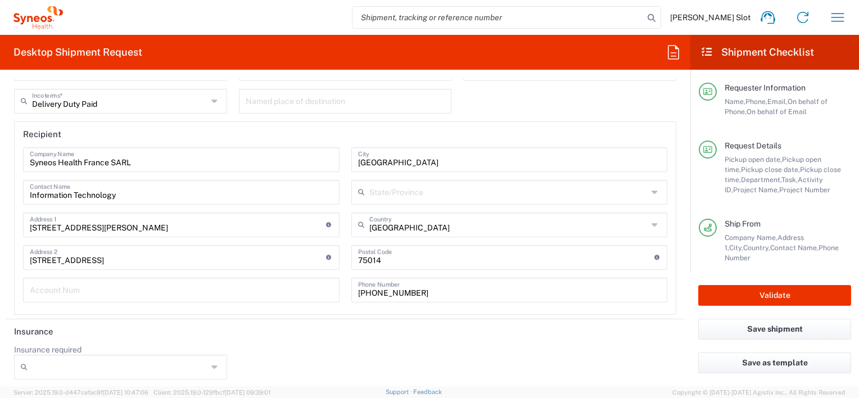
scroll to position [1917, 0]
click at [211, 363] on icon at bounding box center [215, 367] width 8 height 18
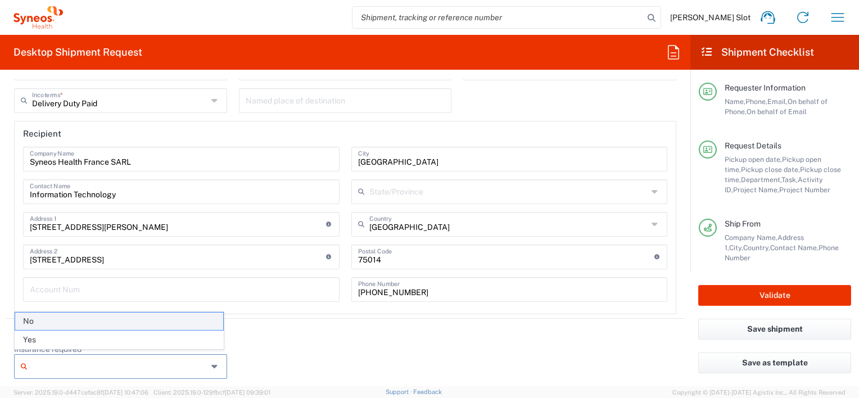
click at [165, 324] on span "No" at bounding box center [119, 321] width 208 height 17
type input "No"
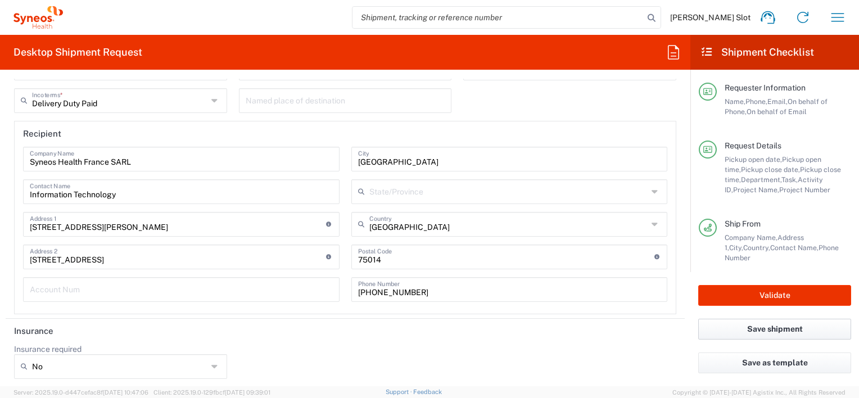
click at [792, 328] on button "Save shipment" at bounding box center [774, 329] width 153 height 21
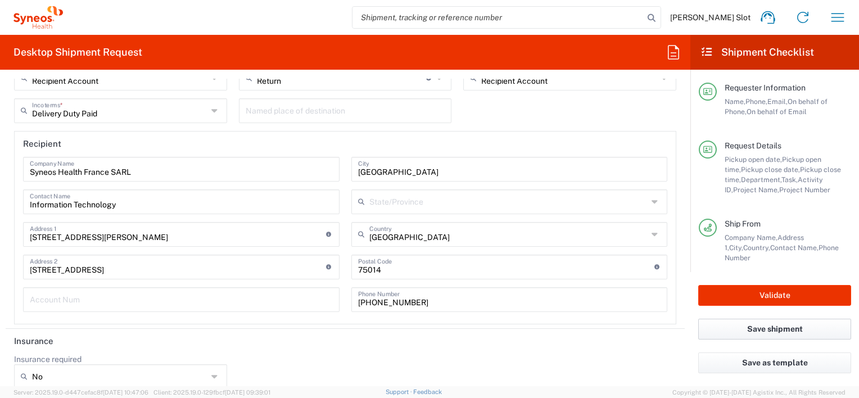
scroll to position [1927, 0]
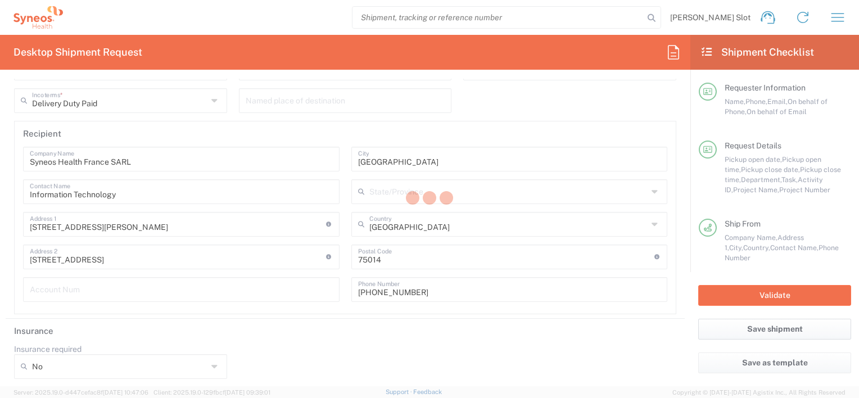
type input "4510 DEPARTMENTAL EXPENSE"
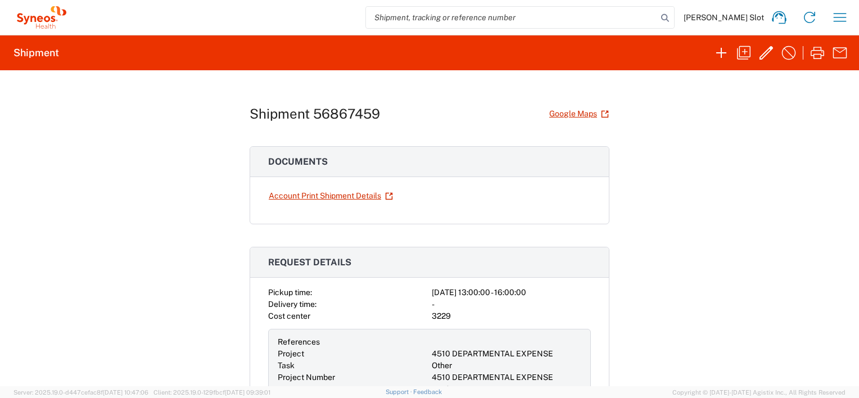
click at [752, 19] on span "[PERSON_NAME] Slot" at bounding box center [724, 17] width 80 height 10
click at [836, 17] on icon "button" at bounding box center [840, 17] width 13 height 8
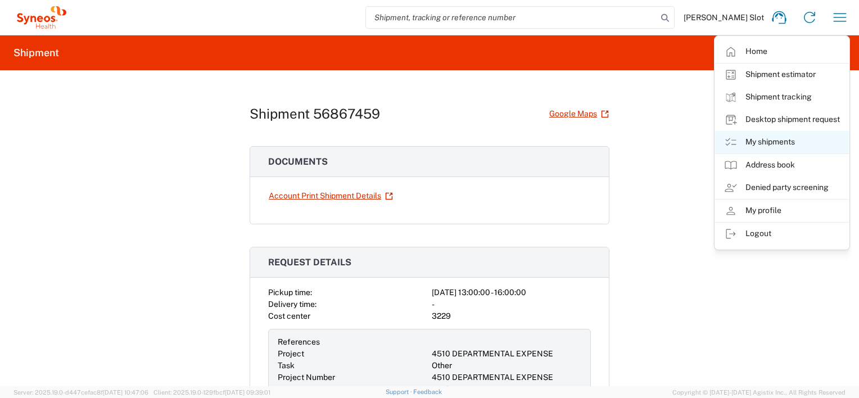
click at [764, 143] on link "My shipments" at bounding box center [782, 142] width 134 height 22
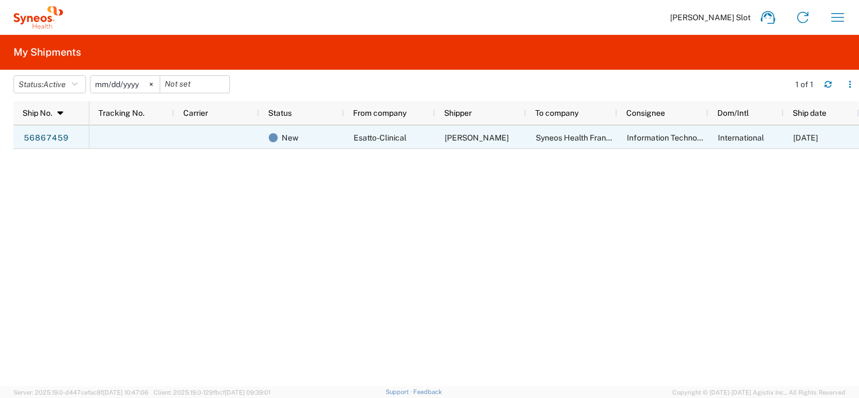
click at [409, 135] on div "Esatto-Clinical" at bounding box center [389, 137] width 91 height 24
click at [56, 134] on link "56867459" at bounding box center [46, 138] width 46 height 18
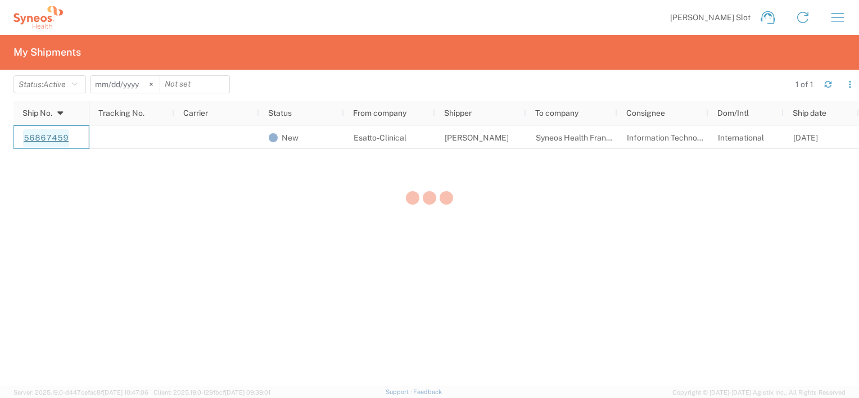
click at [56, 134] on div at bounding box center [429, 199] width 859 height 398
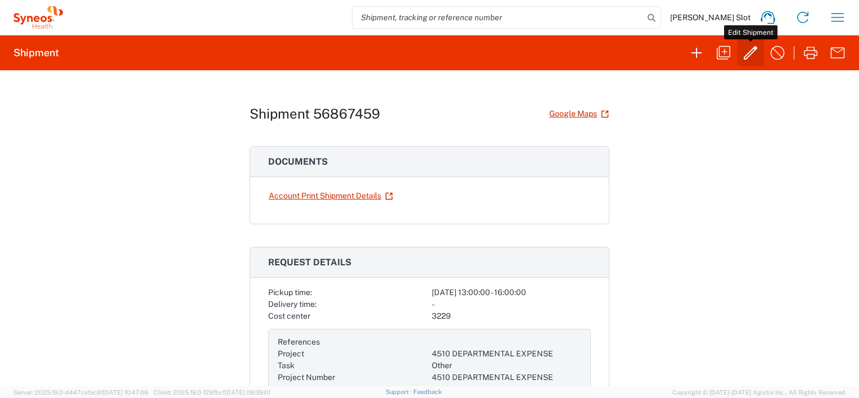
click at [751, 55] on icon "button" at bounding box center [751, 53] width 18 height 18
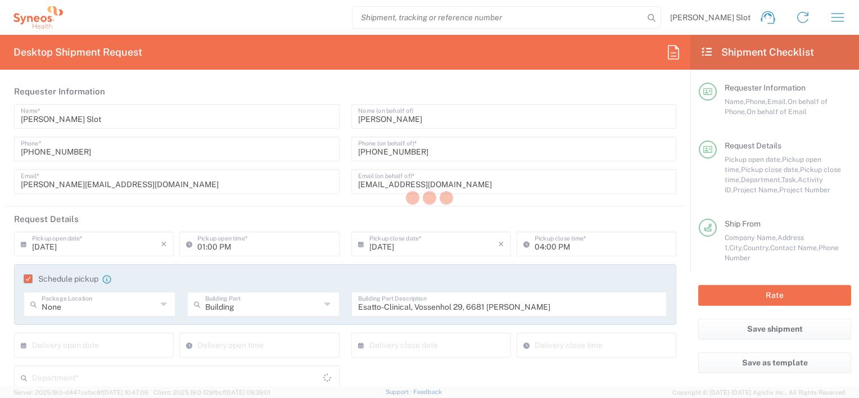
type input "Large Box"
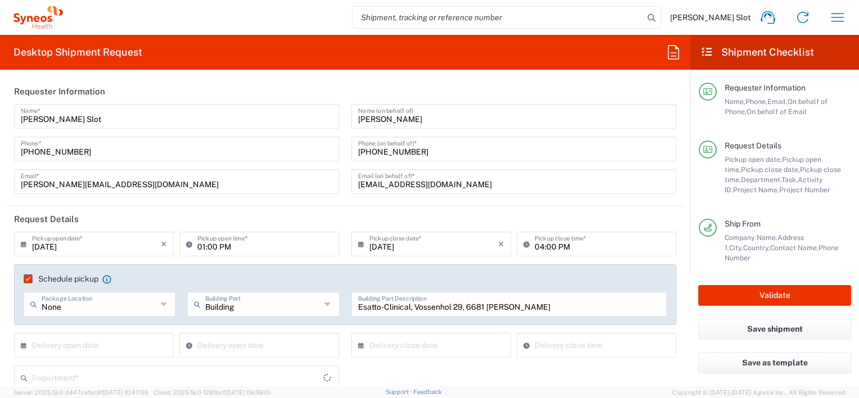
type input "4510 DEPARTMENTAL EXPENSE"
type input "Provincie Gelderland"
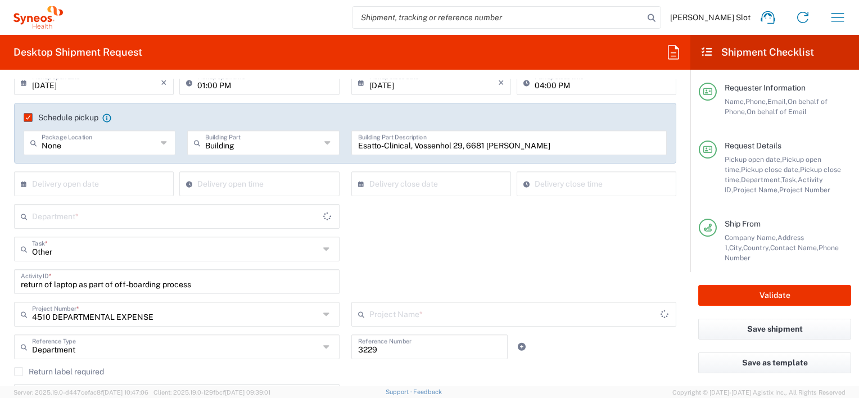
scroll to position [337, 0]
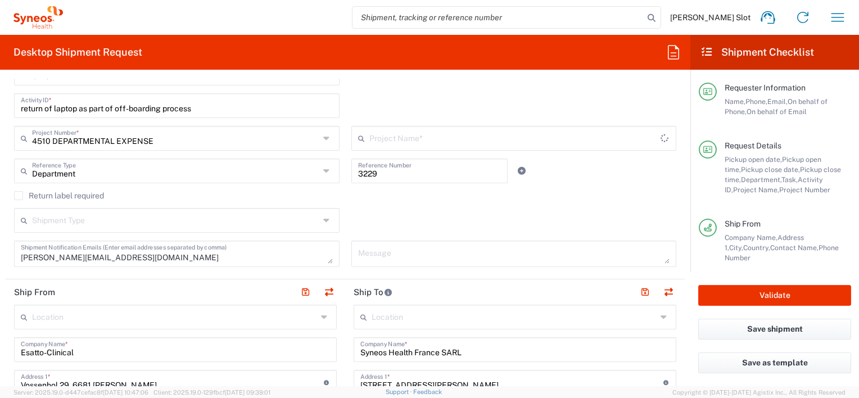
type input "4510 DEPARTMENTAL EXPENSE"
type input "4510"
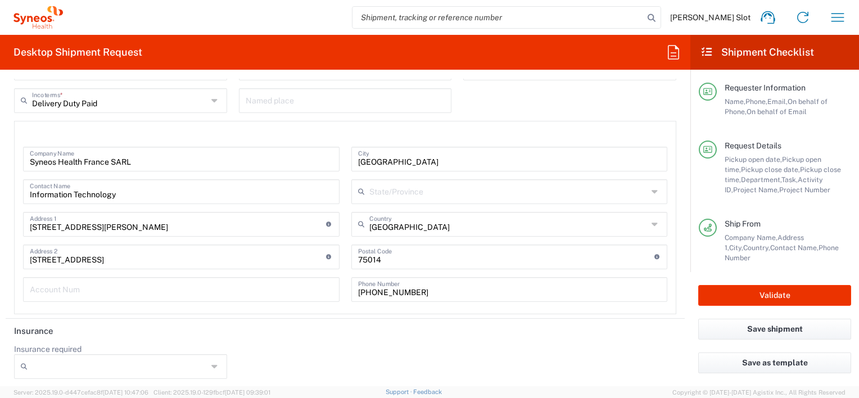
scroll to position [1916, 0]
